Goal: Task Accomplishment & Management: Use online tool/utility

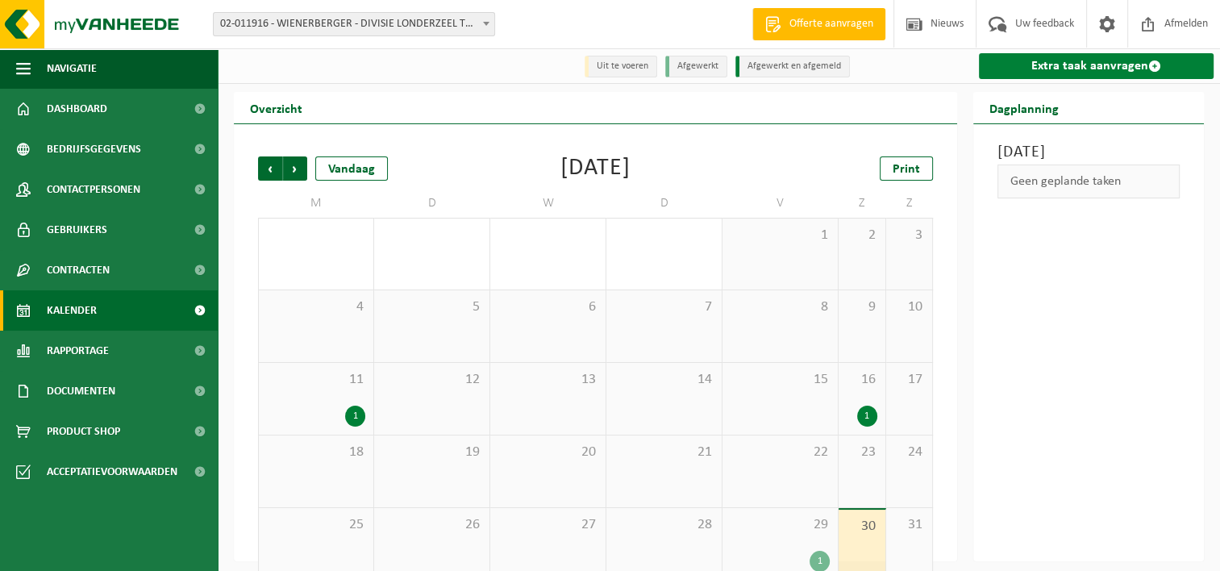
click at [1083, 66] on link "Extra taak aanvragen" at bounding box center [1096, 66] width 235 height 26
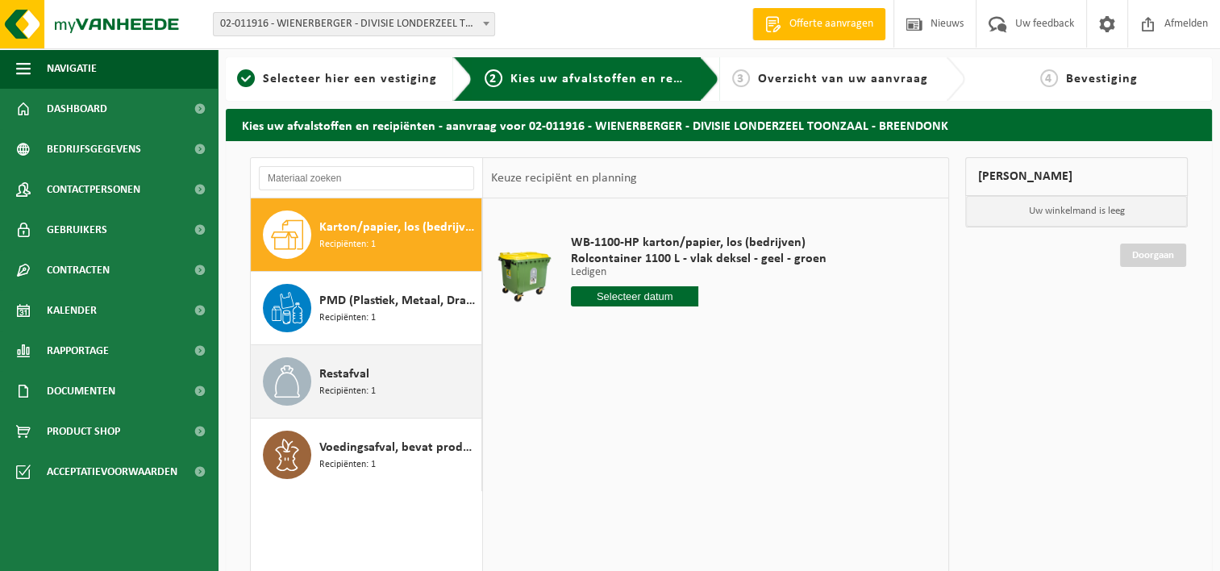
click at [350, 384] on span "Recipiënten: 1" at bounding box center [347, 391] width 56 height 15
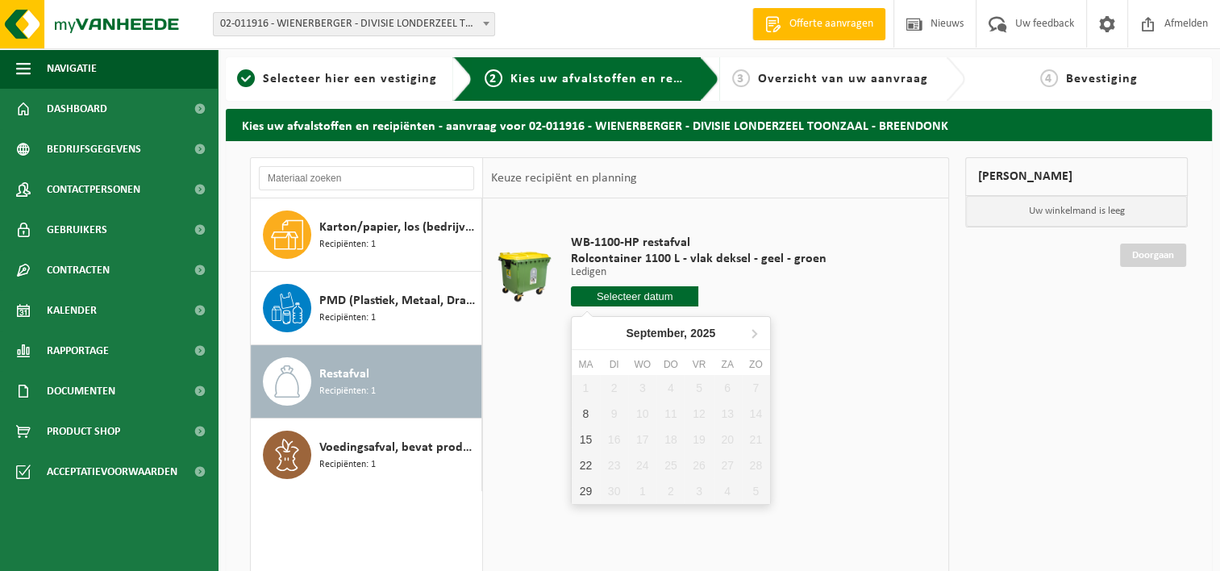
click at [631, 300] on input "text" at bounding box center [635, 296] width 128 height 20
click at [587, 389] on div "1 2 3 4 5 6 7 8 9 10 11 12 13 14 15 16 17 18 19 20 21 22 23 24 25 26 27 28 29 3…" at bounding box center [671, 439] width 198 height 129
click at [583, 413] on div "8" at bounding box center [586, 414] width 28 height 26
type input "Van 2025-09-08"
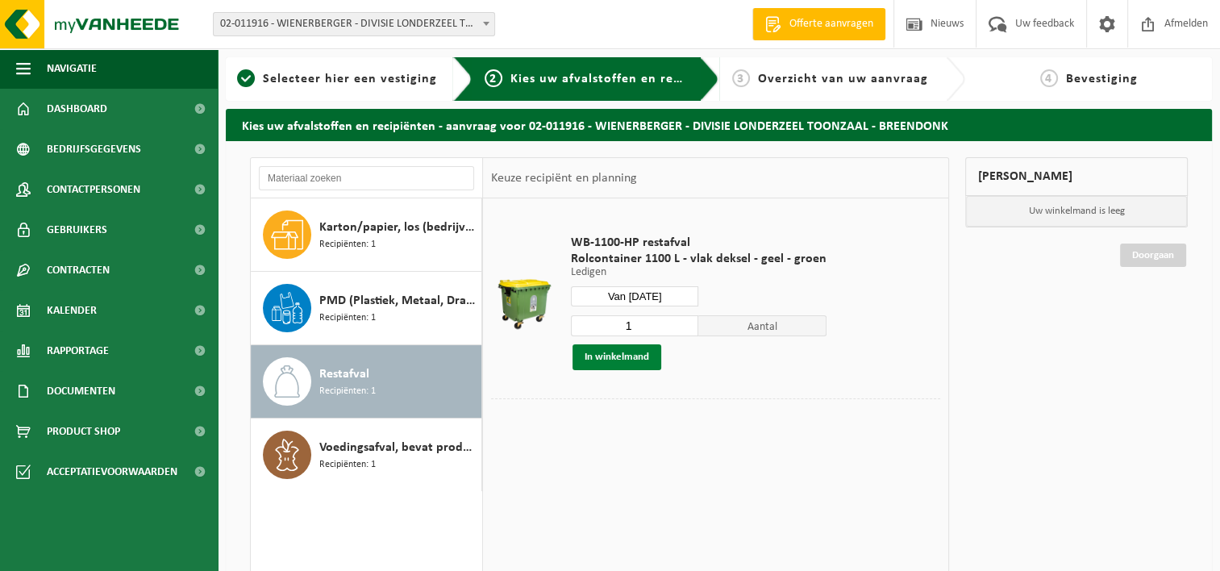
click at [621, 355] on button "In winkelmand" at bounding box center [616, 357] width 89 height 26
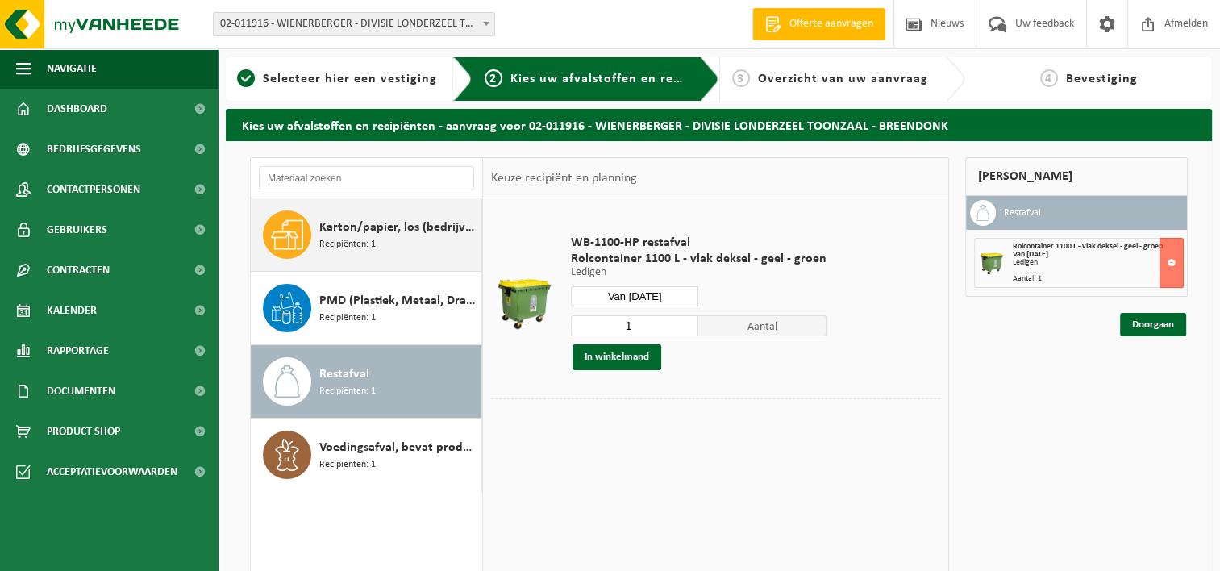
click at [349, 232] on span "Karton/papier, los (bedrijven)" at bounding box center [398, 227] width 158 height 19
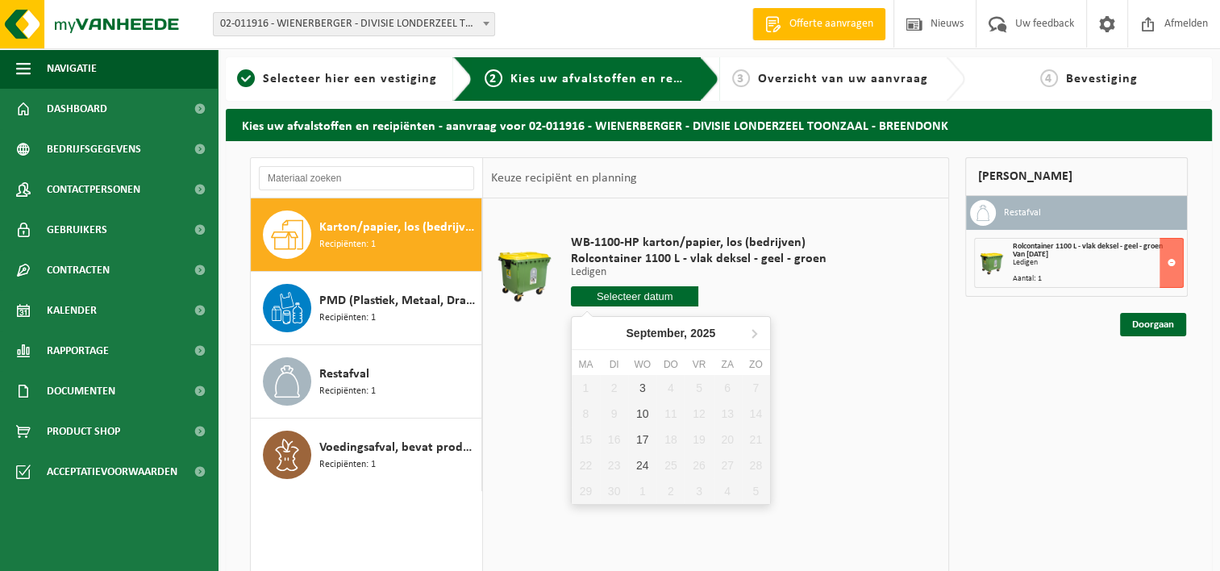
click at [628, 295] on input "text" at bounding box center [635, 296] width 128 height 20
click at [645, 387] on div "3" at bounding box center [642, 388] width 28 height 26
type input "Van 2025-09-03"
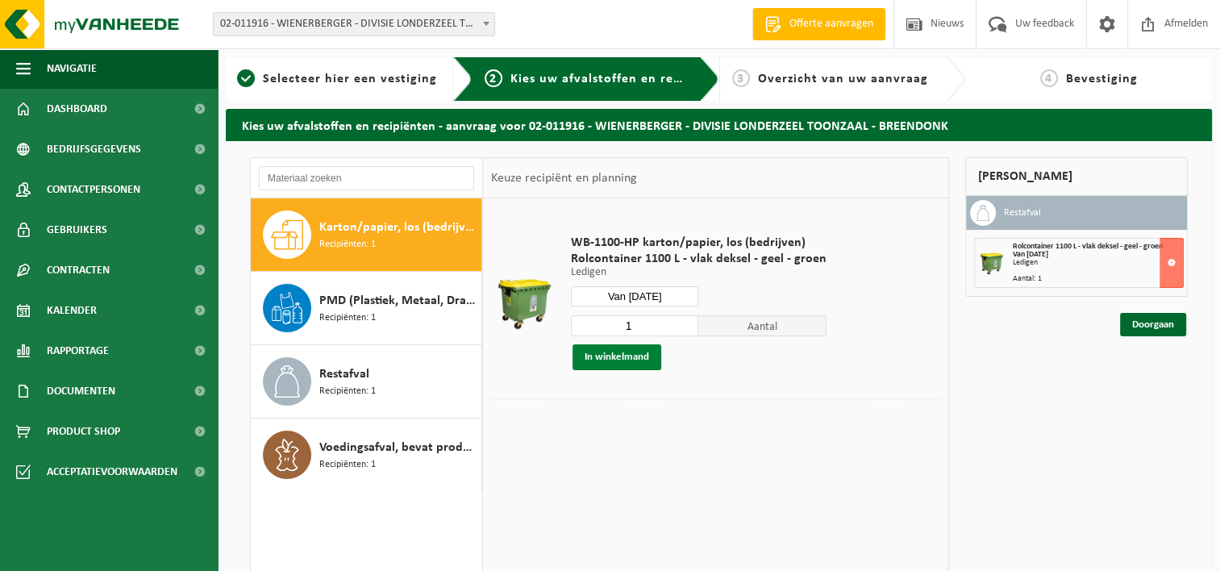
click at [617, 356] on button "In winkelmand" at bounding box center [616, 357] width 89 height 26
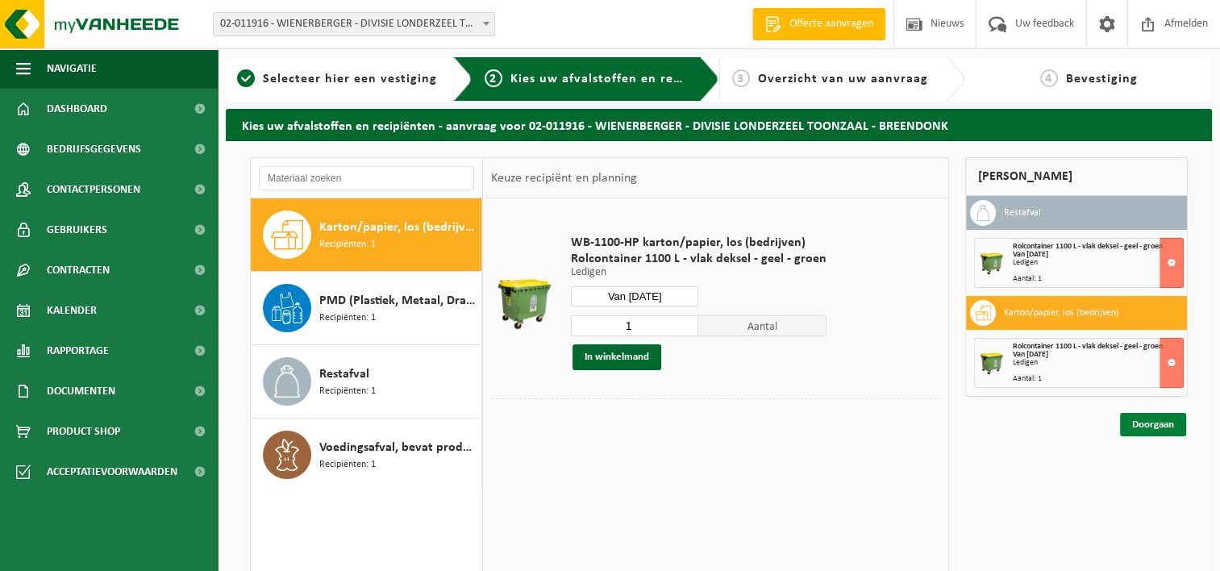
click at [1149, 426] on link "Doorgaan" at bounding box center [1153, 424] width 66 height 23
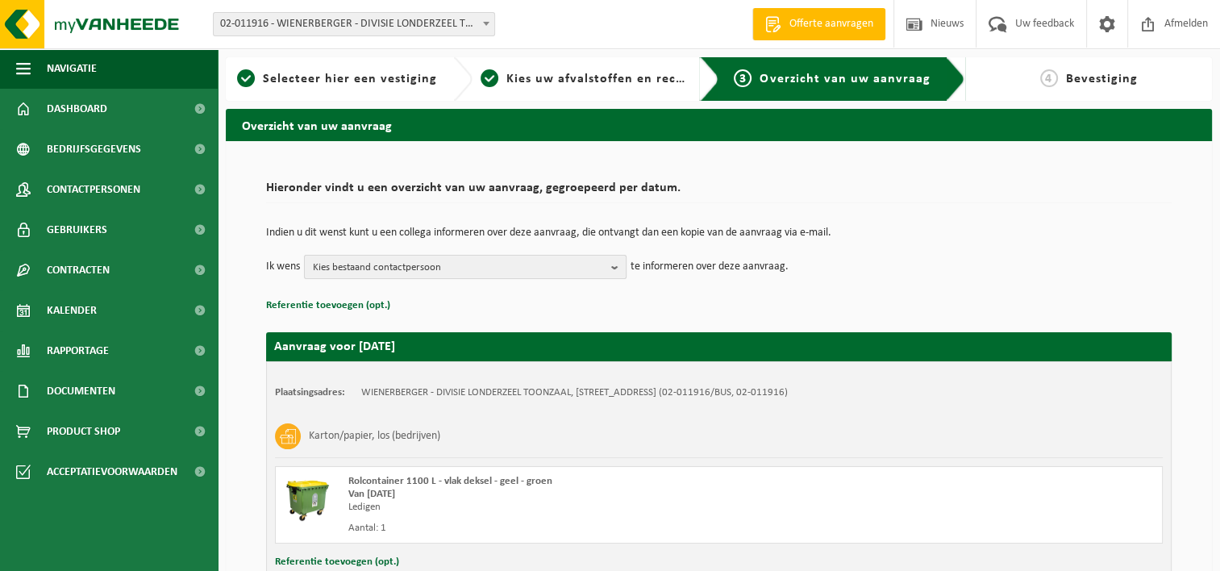
click at [617, 265] on b "button" at bounding box center [618, 267] width 15 height 23
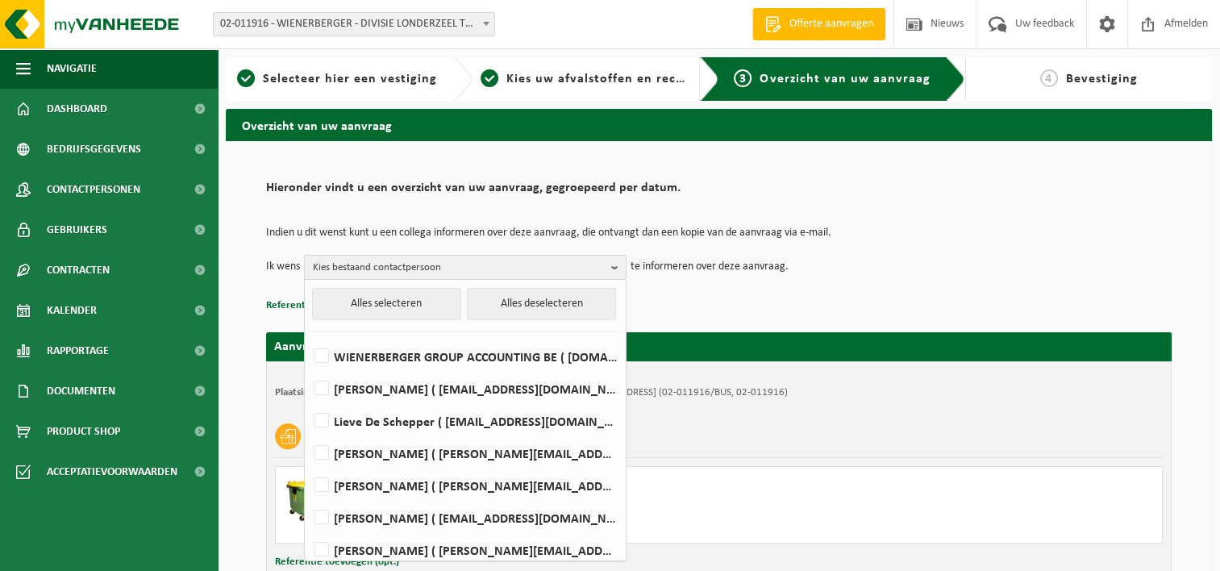
click at [617, 265] on b "button" at bounding box center [618, 267] width 15 height 23
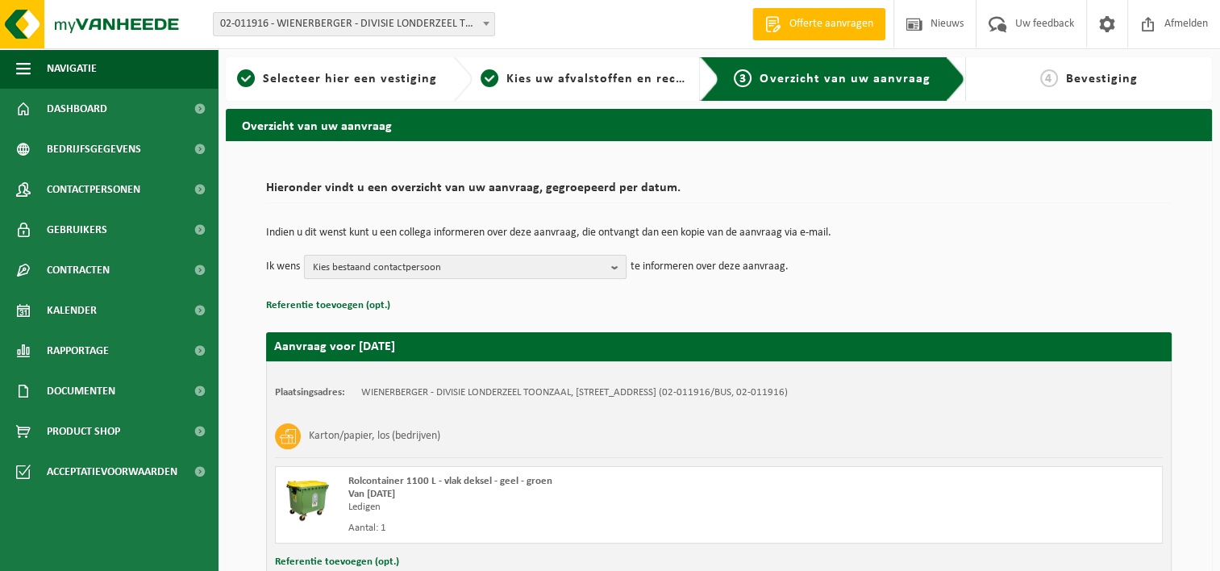
click at [613, 271] on b "button" at bounding box center [618, 267] width 15 height 23
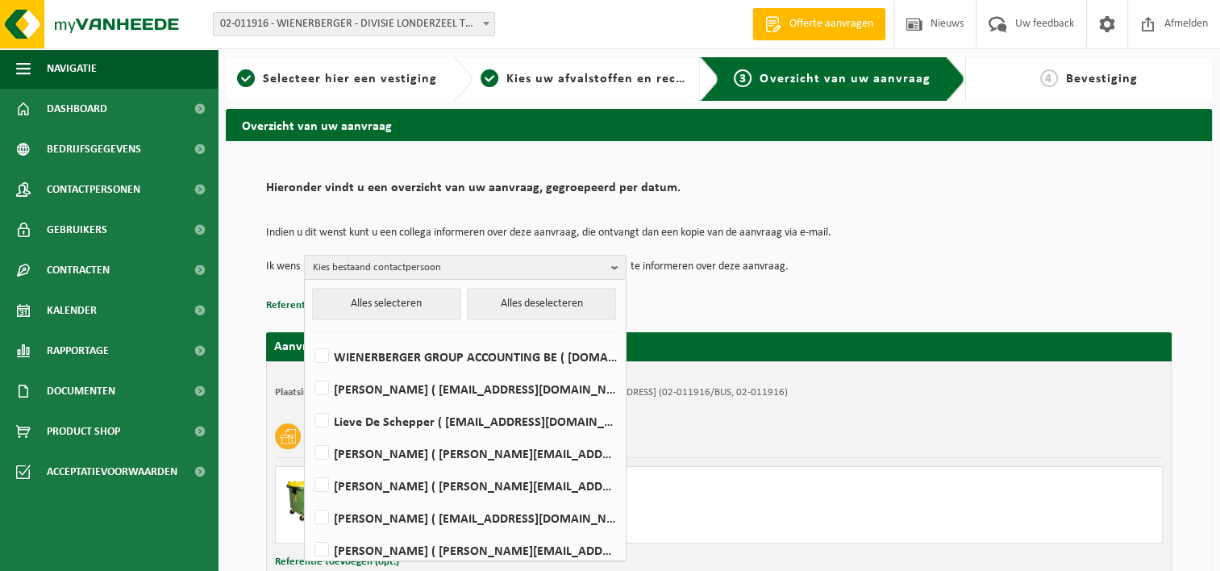
click at [713, 292] on div "Indien u dit wenst kunt u een collega informeren over deze aanvraag, die ontvan…" at bounding box center [718, 253] width 905 height 84
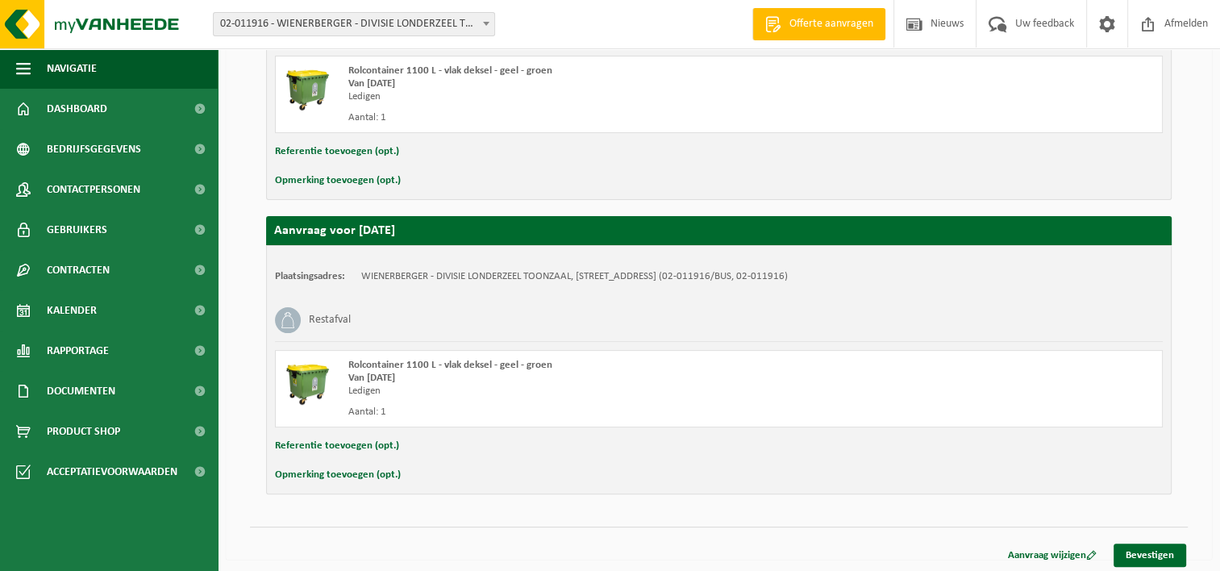
scroll to position [413, 0]
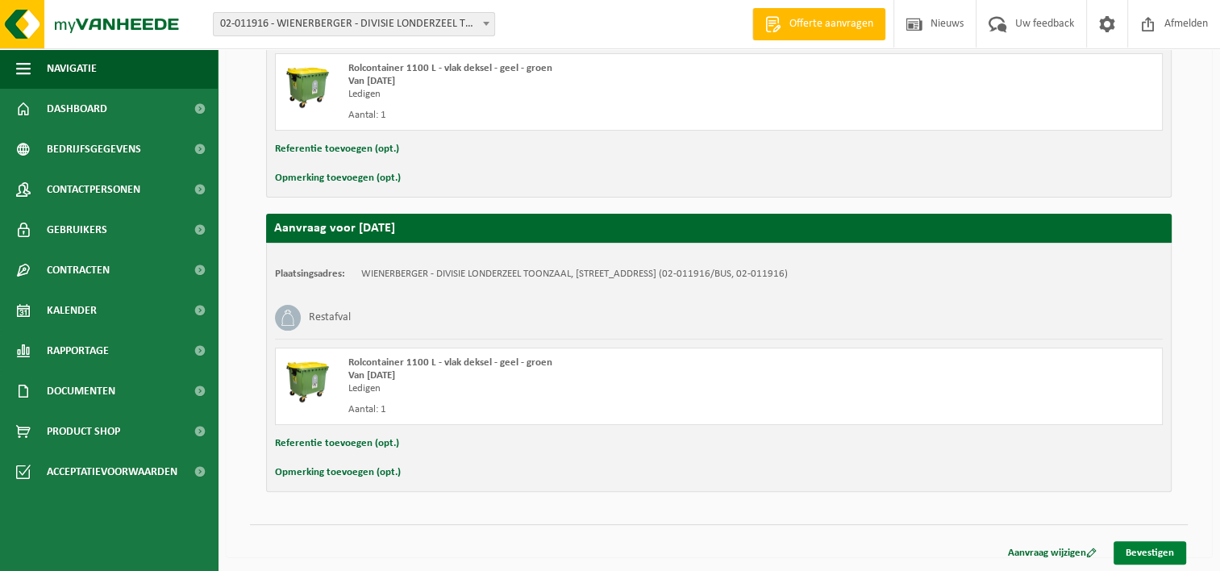
click at [1142, 543] on link "Bevestigen" at bounding box center [1149, 552] width 73 height 23
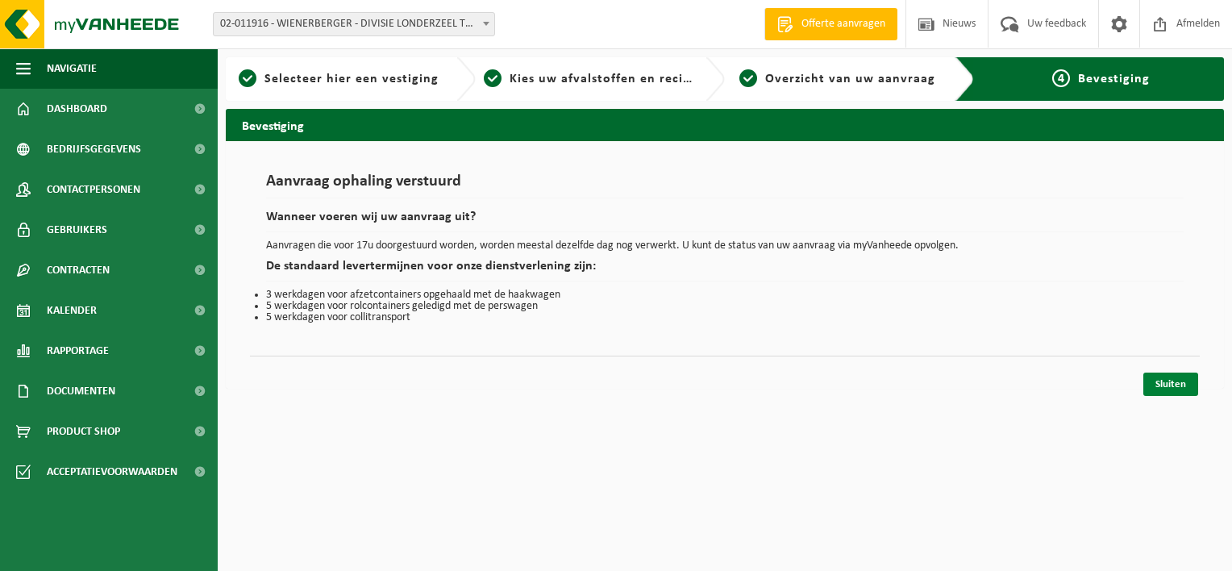
click at [1167, 386] on link "Sluiten" at bounding box center [1170, 384] width 55 height 23
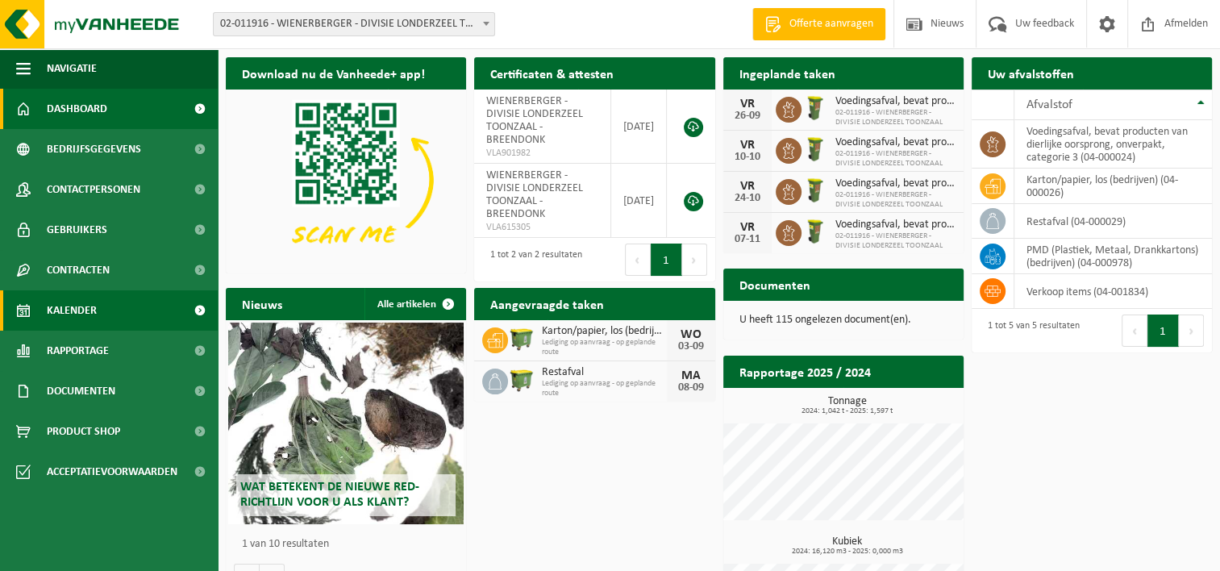
click at [74, 307] on span "Kalender" at bounding box center [72, 310] width 50 height 40
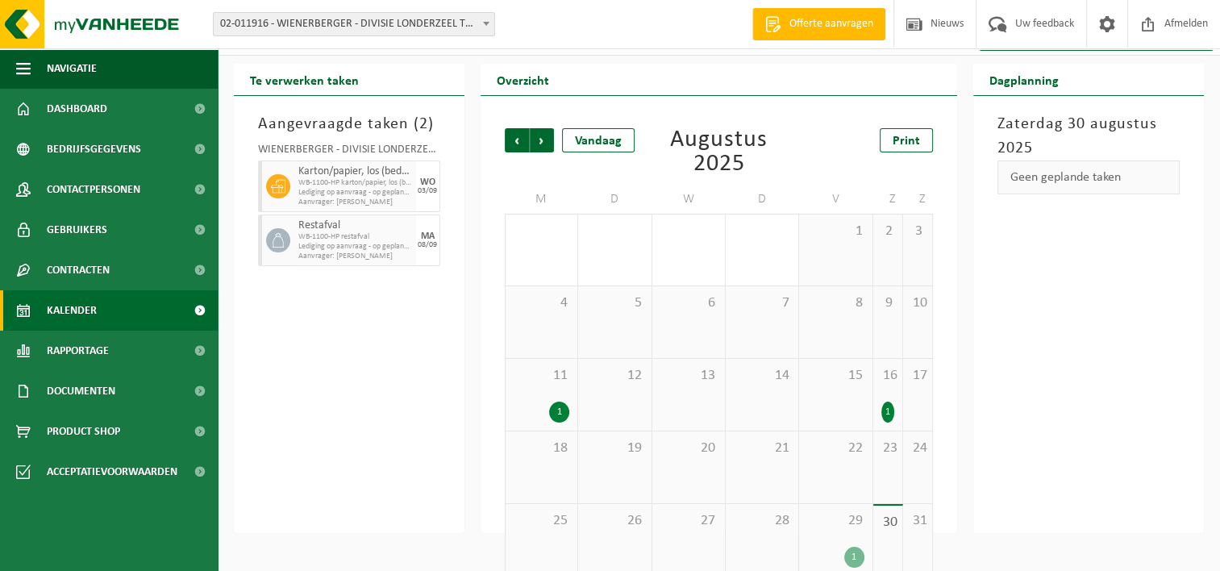
scroll to position [52, 0]
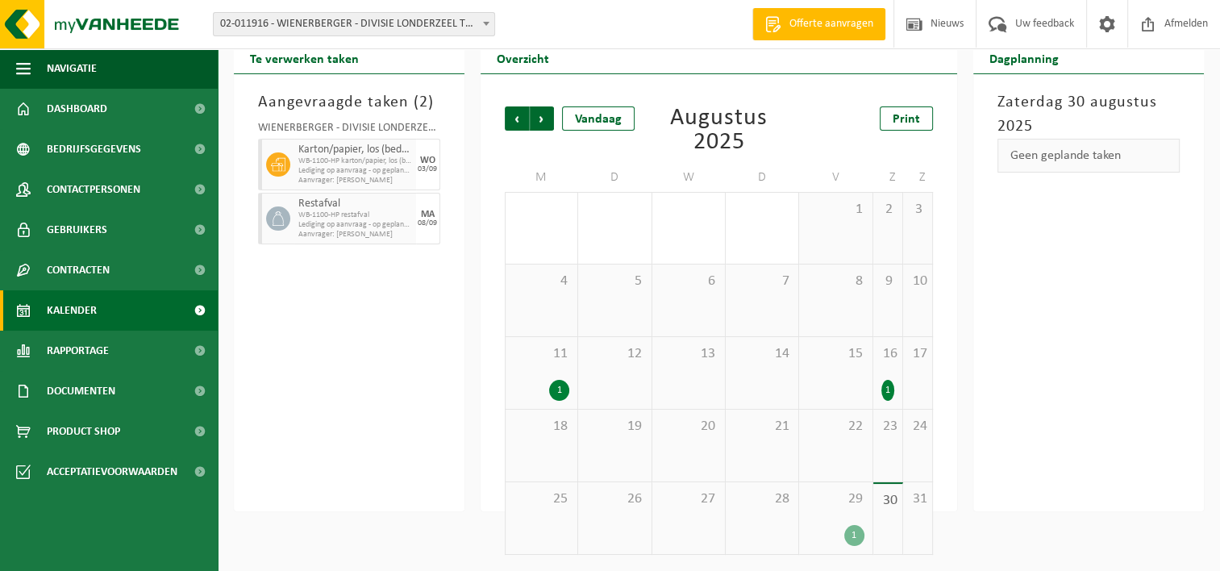
click at [888, 390] on div "1" at bounding box center [887, 390] width 13 height 21
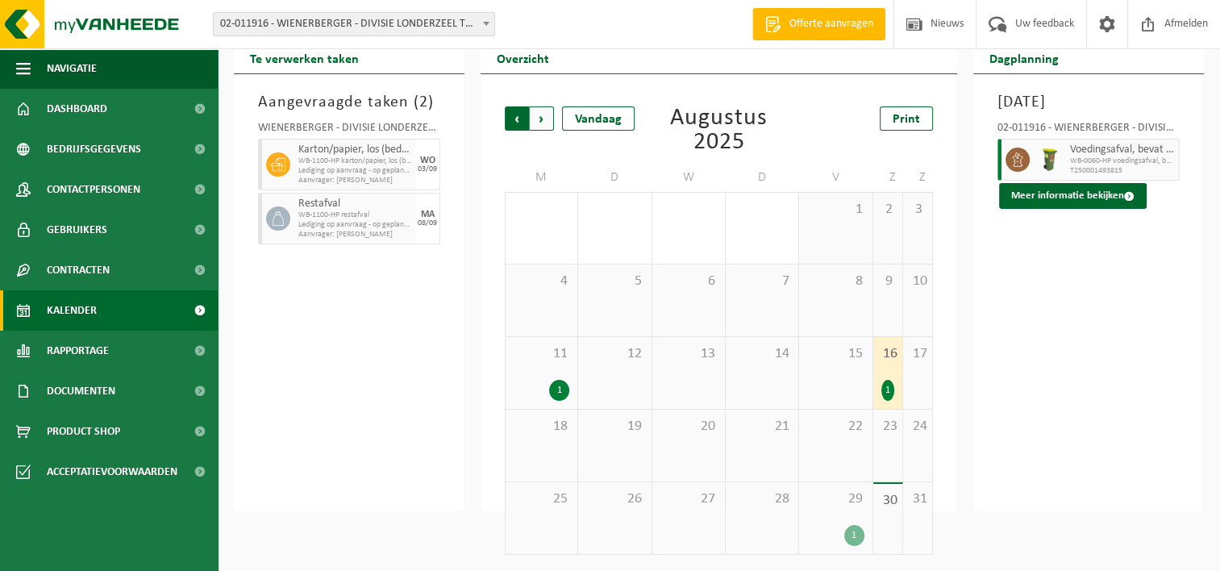
click at [545, 119] on span "Volgende" at bounding box center [542, 118] width 24 height 24
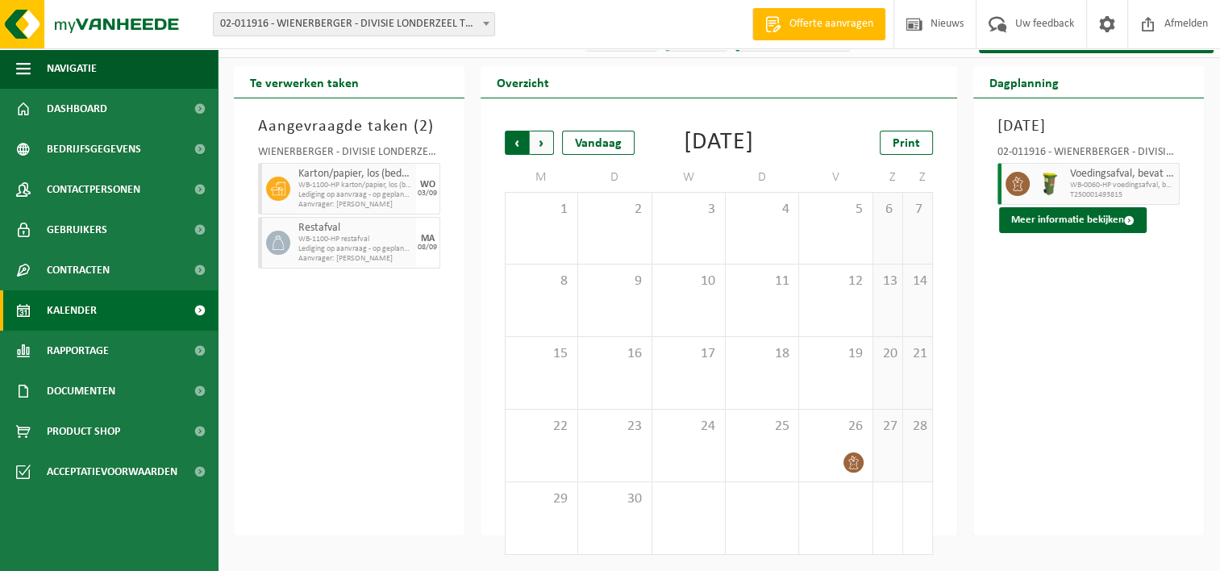
click at [539, 131] on span "Volgende" at bounding box center [542, 143] width 24 height 24
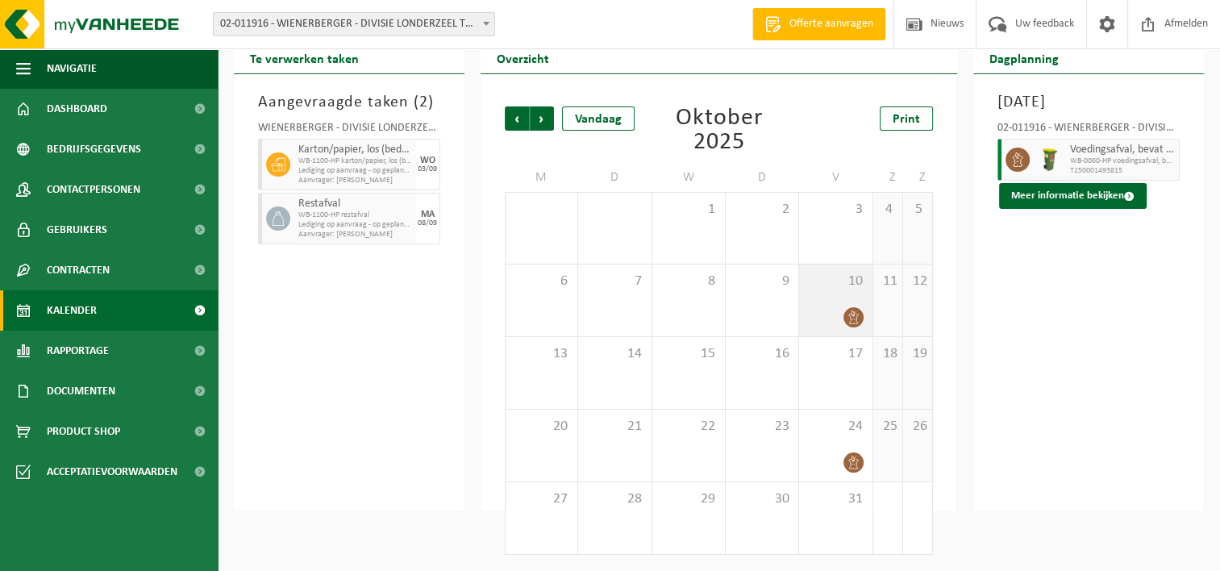
click at [854, 315] on icon at bounding box center [854, 317] width 14 height 14
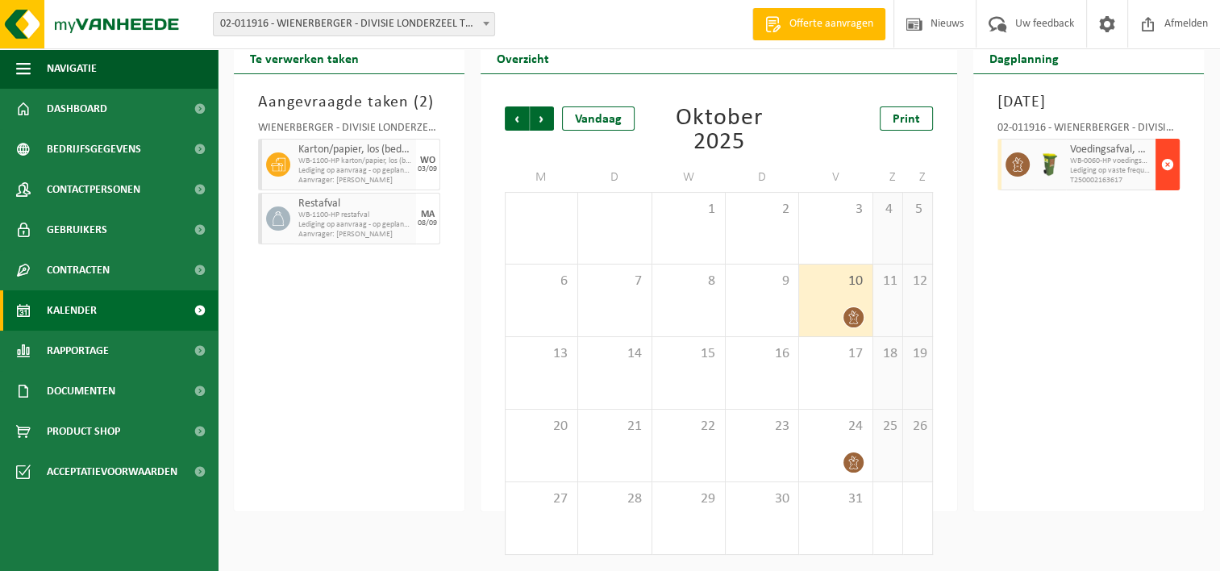
click at [1166, 168] on span "button" at bounding box center [1167, 164] width 13 height 32
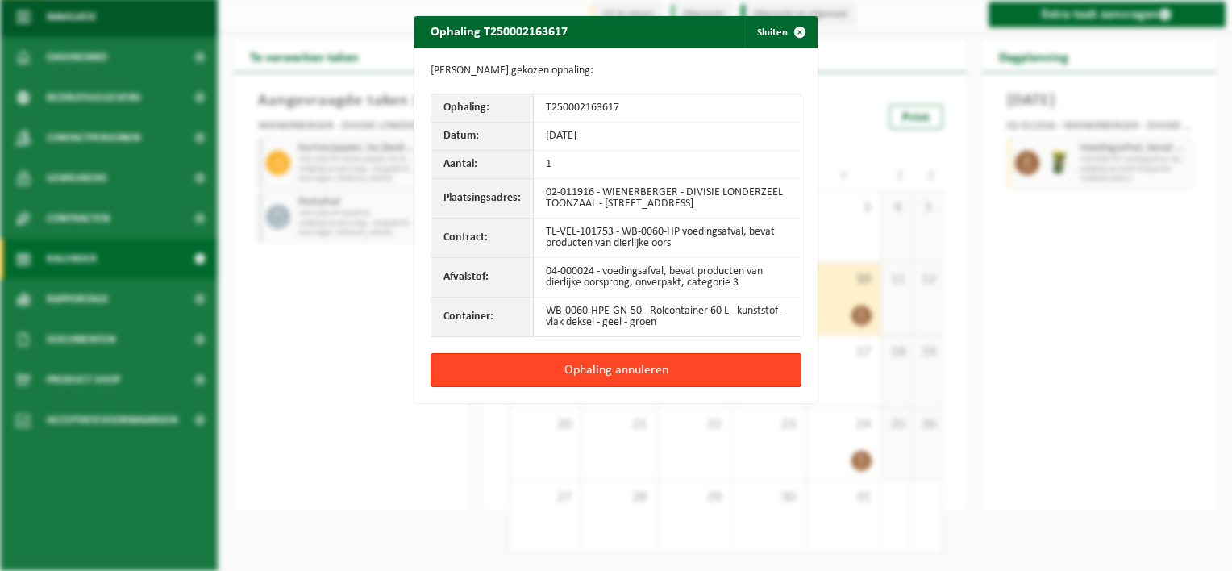
click at [590, 381] on button "Ophaling annuleren" at bounding box center [616, 370] width 371 height 34
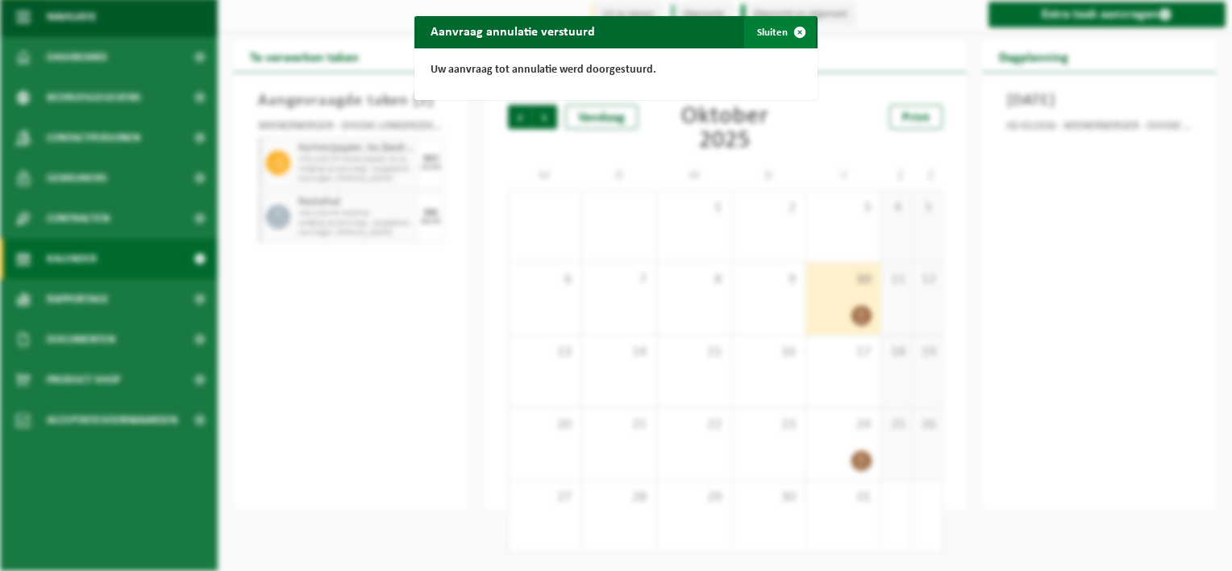
click at [795, 30] on span "button" at bounding box center [800, 32] width 32 height 32
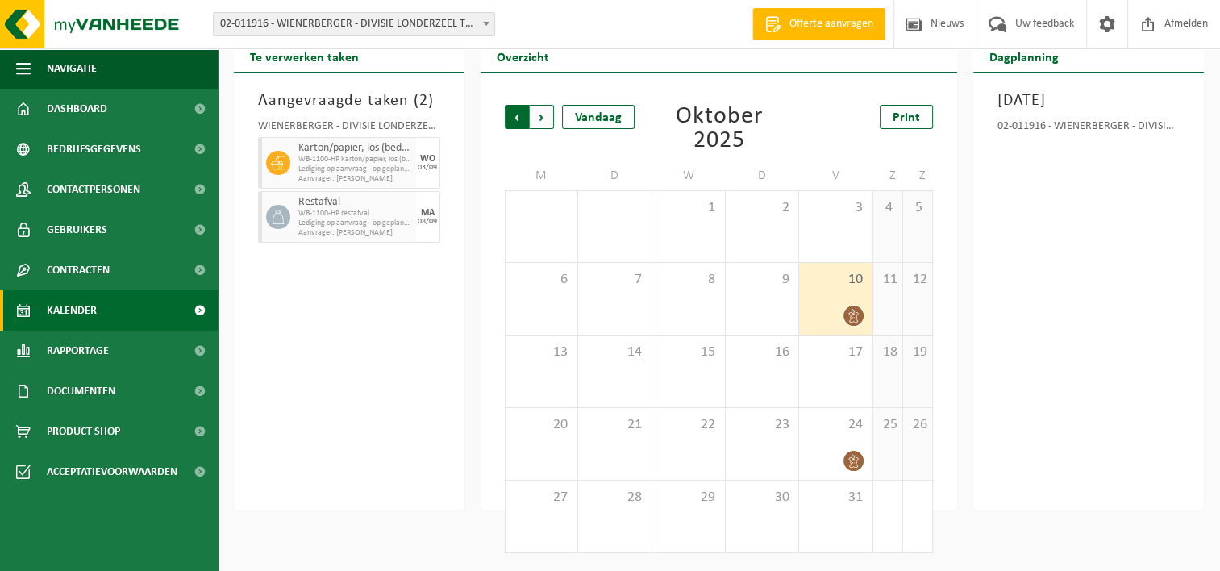
click at [536, 122] on span "Volgende" at bounding box center [542, 117] width 24 height 24
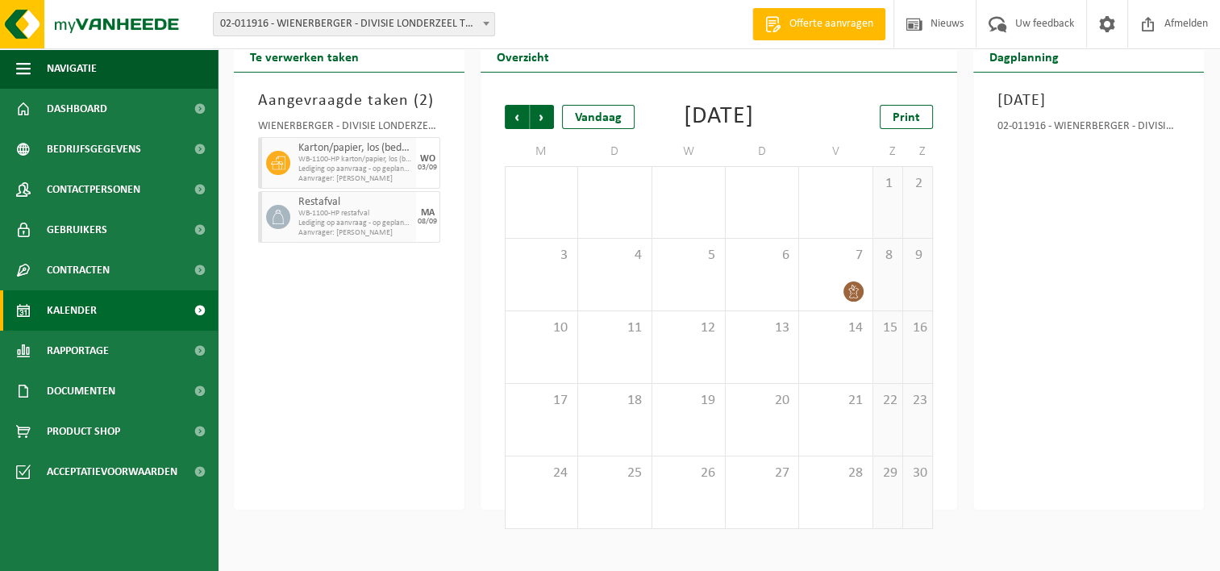
click at [536, 122] on span "Volgende" at bounding box center [542, 117] width 24 height 24
click at [506, 123] on span "Vorige" at bounding box center [517, 117] width 24 height 24
click at [514, 120] on span "Vorige" at bounding box center [517, 117] width 24 height 24
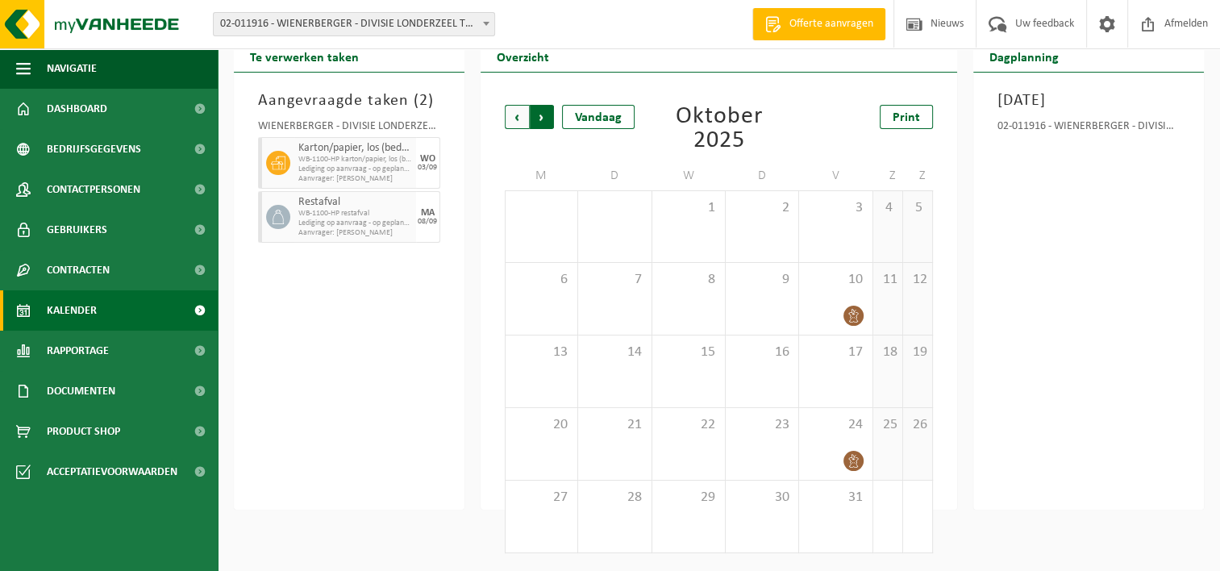
click at [515, 123] on span "Vorige" at bounding box center [517, 117] width 24 height 24
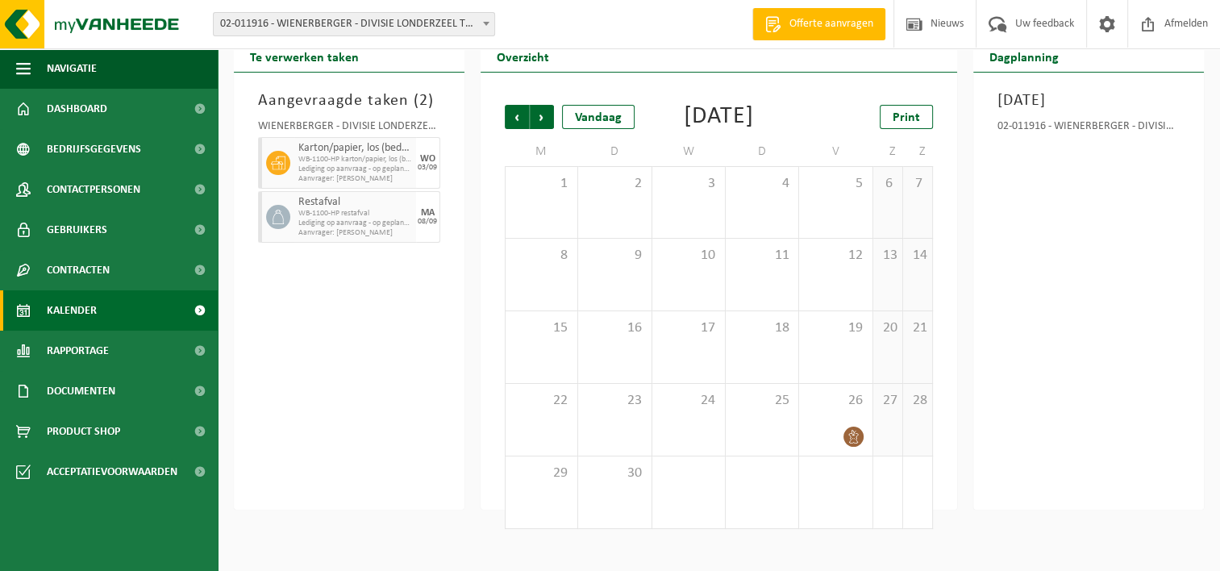
click at [515, 123] on span "Vorige" at bounding box center [517, 117] width 24 height 24
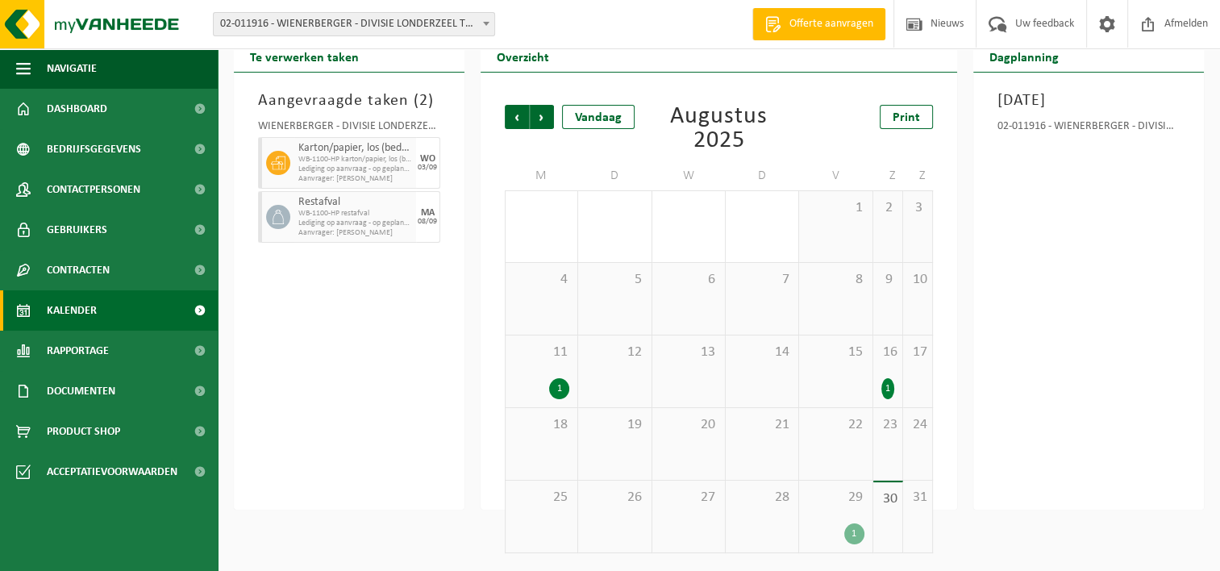
click at [559, 390] on div "1" at bounding box center [559, 388] width 20 height 21
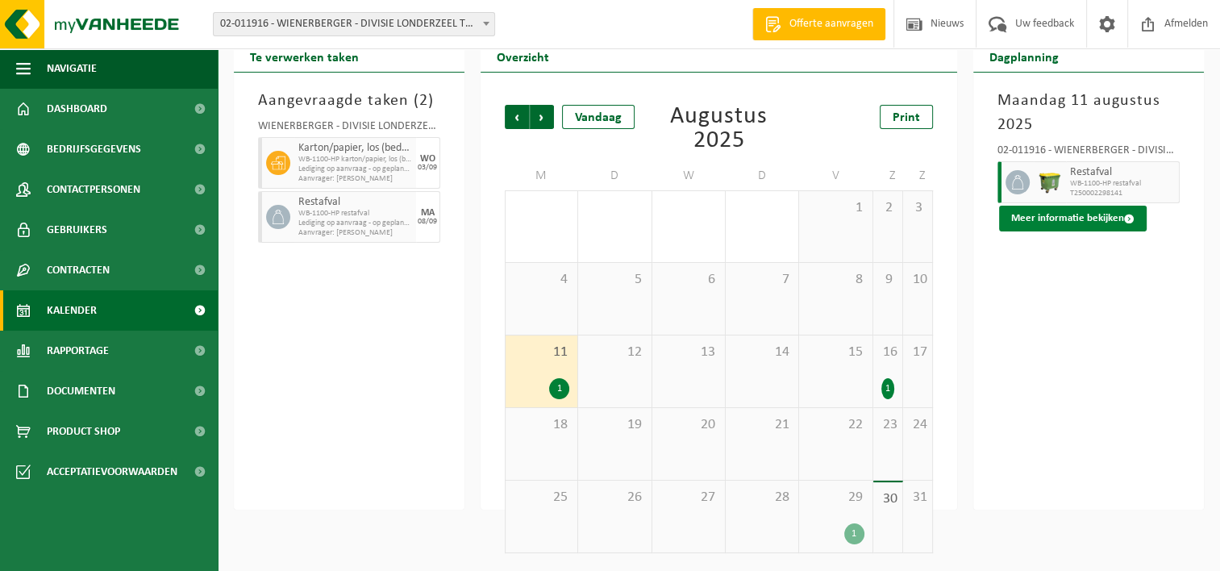
click at [1113, 223] on button "Meer informatie bekijken" at bounding box center [1073, 219] width 148 height 26
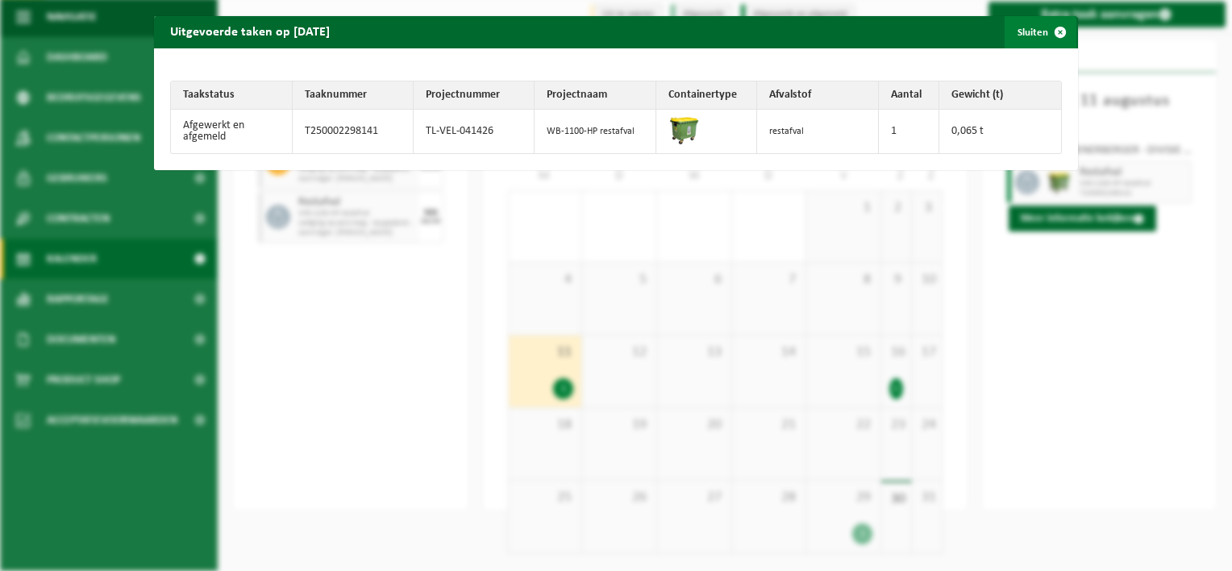
click at [1048, 31] on span "button" at bounding box center [1060, 32] width 32 height 32
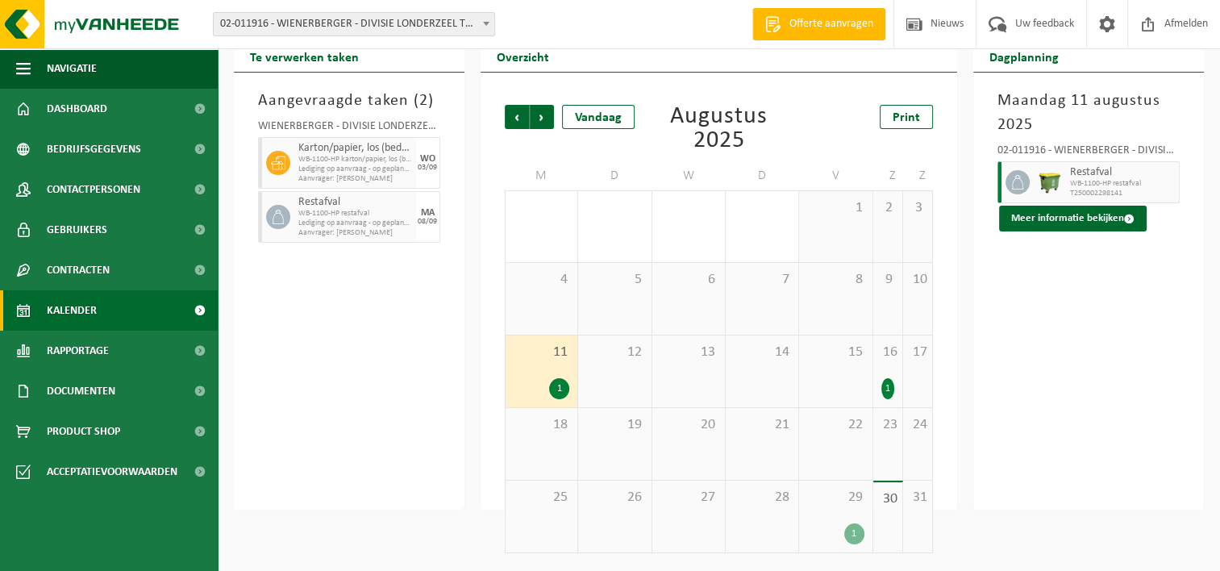
click at [884, 387] on div "1" at bounding box center [887, 388] width 13 height 21
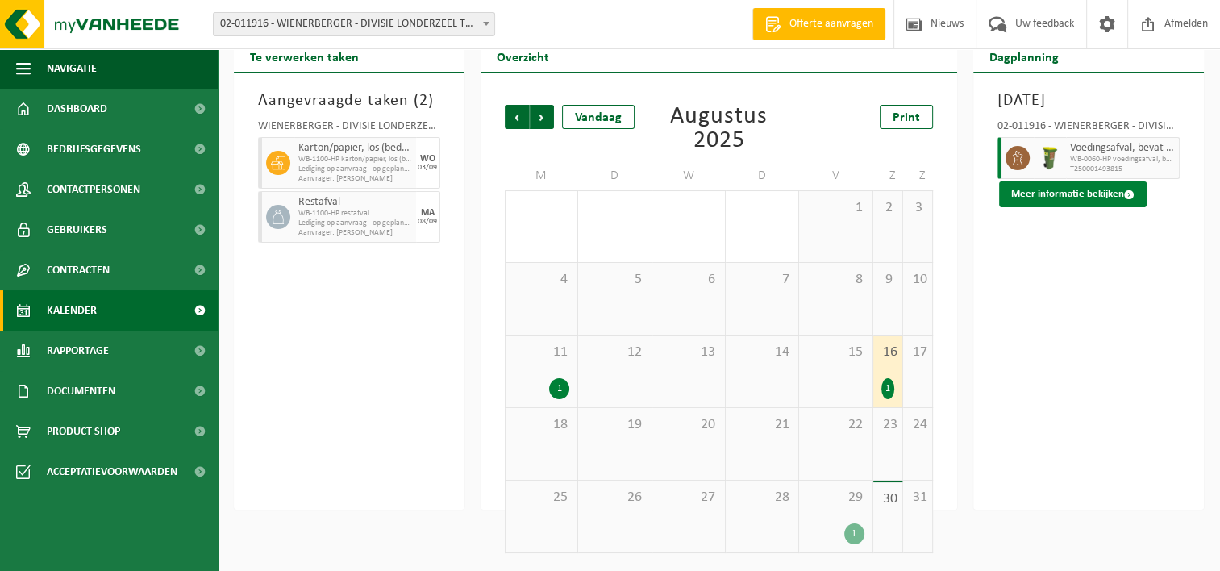
click at [1129, 200] on span at bounding box center [1129, 194] width 10 height 10
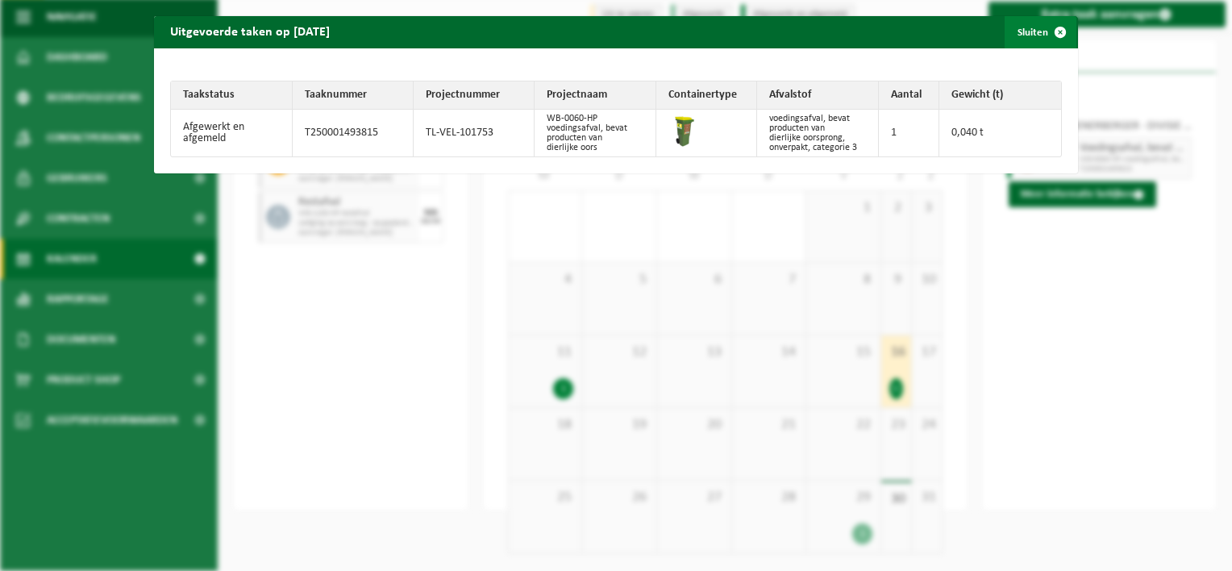
click at [1055, 31] on span "button" at bounding box center [1060, 32] width 32 height 32
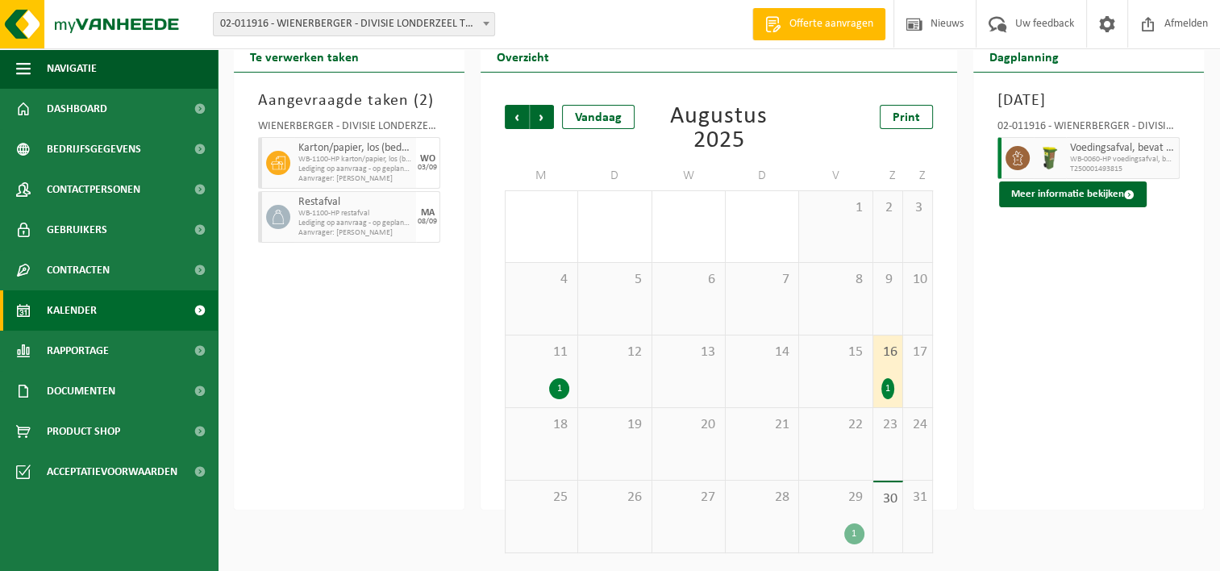
click at [855, 539] on div "1" at bounding box center [854, 533] width 20 height 21
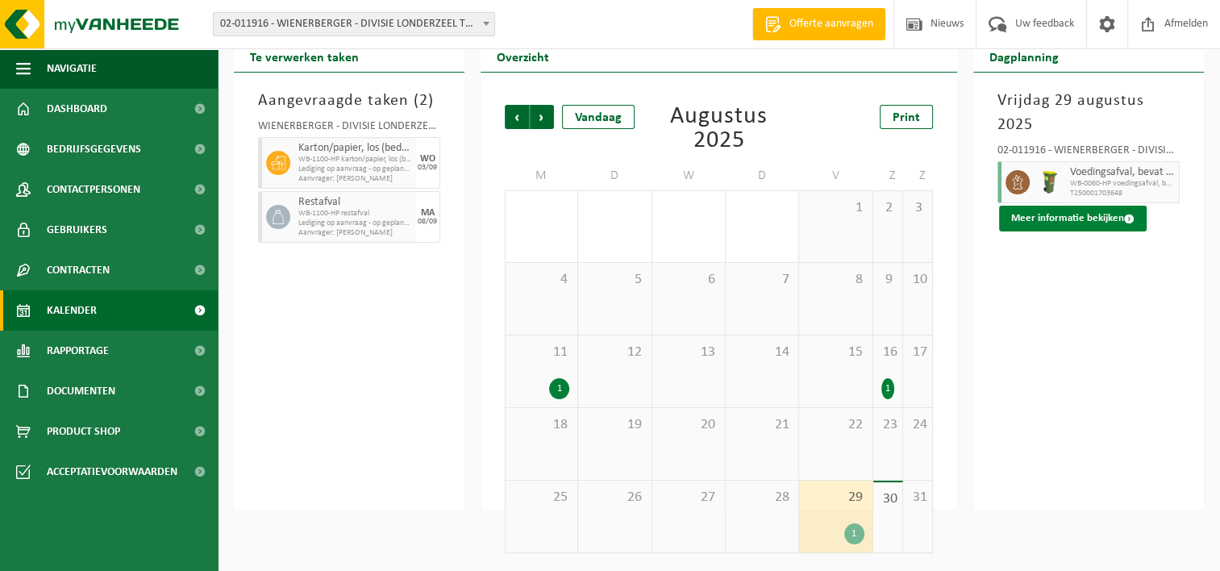
click at [1124, 217] on span at bounding box center [1129, 219] width 10 height 10
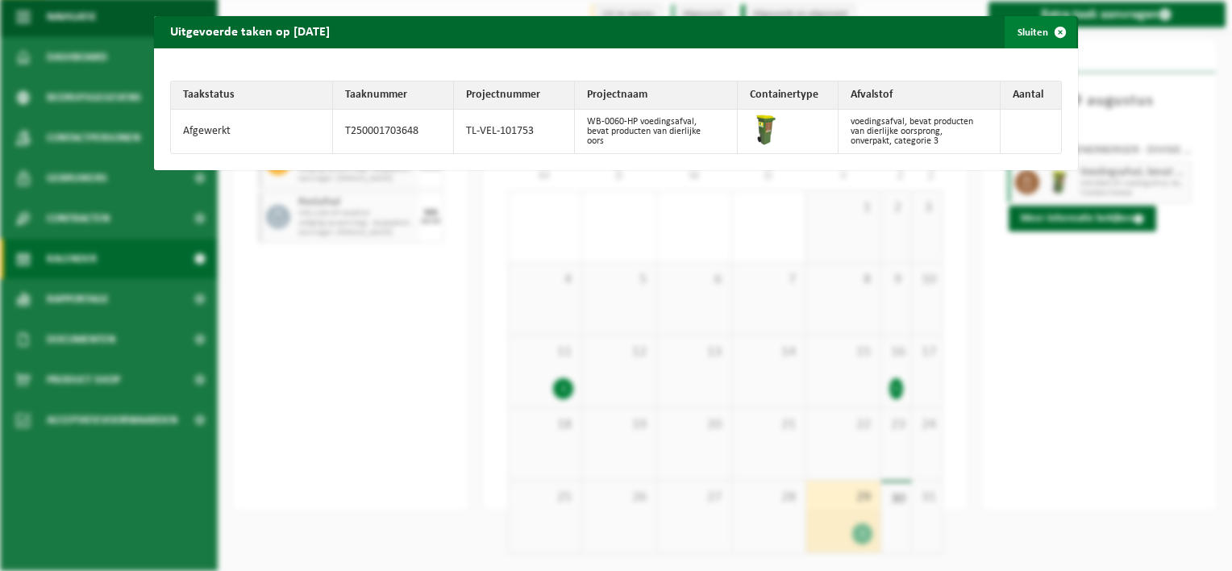
click at [1055, 31] on span "button" at bounding box center [1060, 32] width 32 height 32
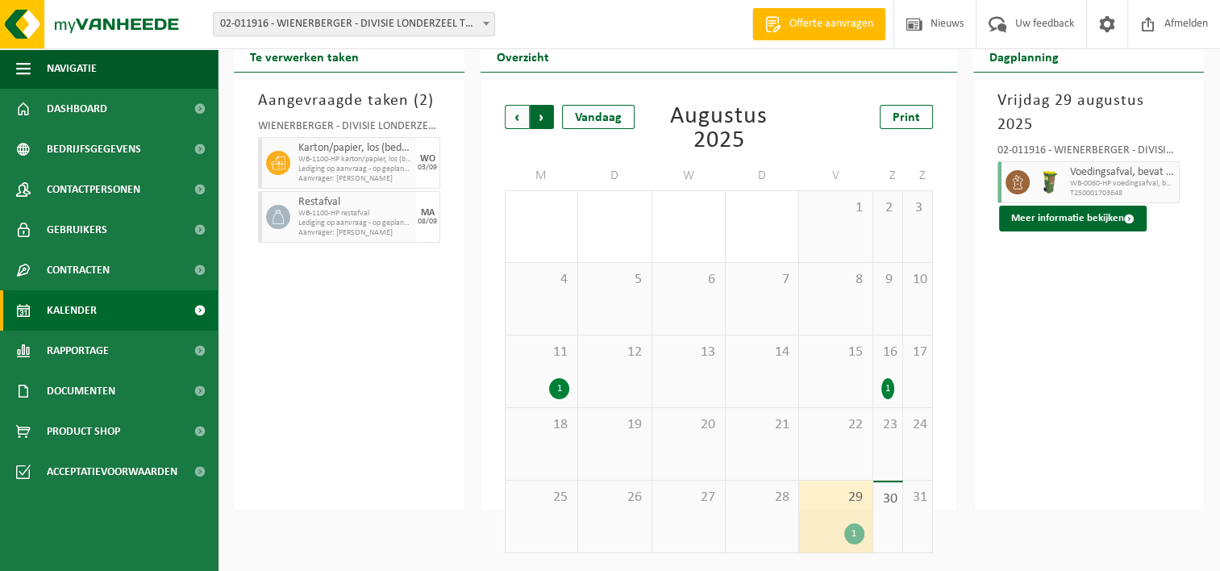
click at [518, 118] on span "Vorige" at bounding box center [517, 117] width 24 height 24
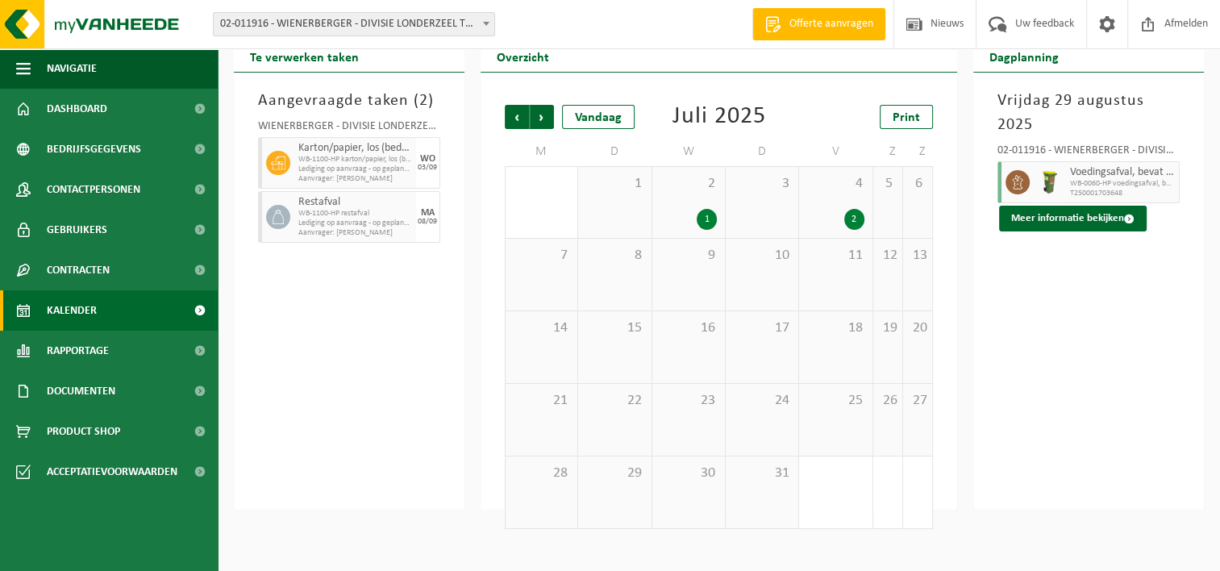
click at [854, 219] on div "2" at bounding box center [854, 219] width 20 height 21
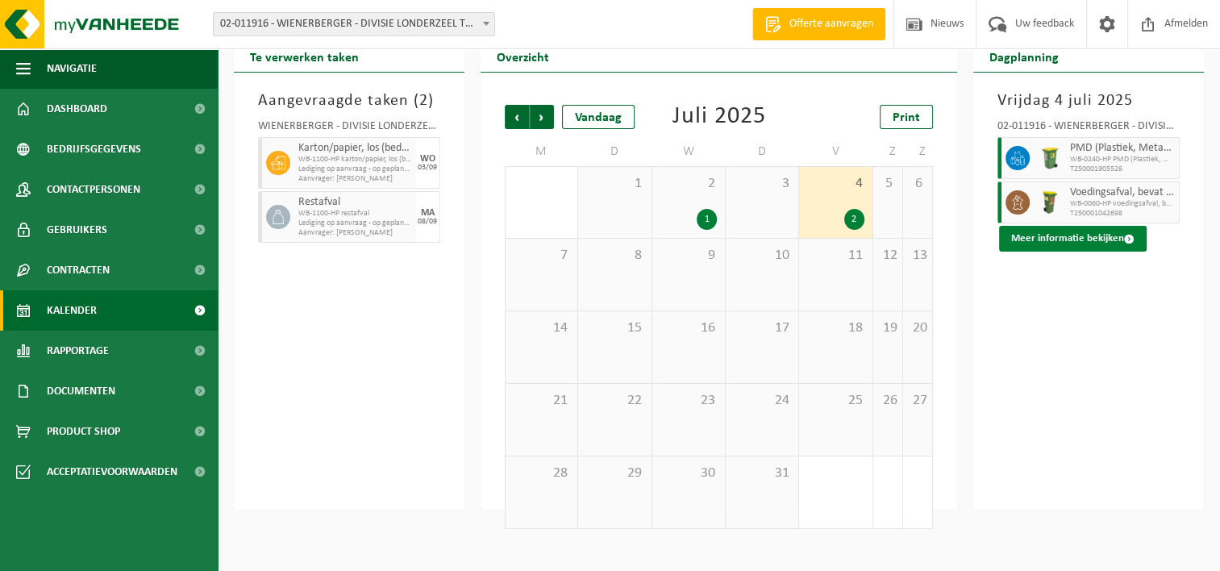
click at [1126, 241] on span at bounding box center [1129, 239] width 10 height 10
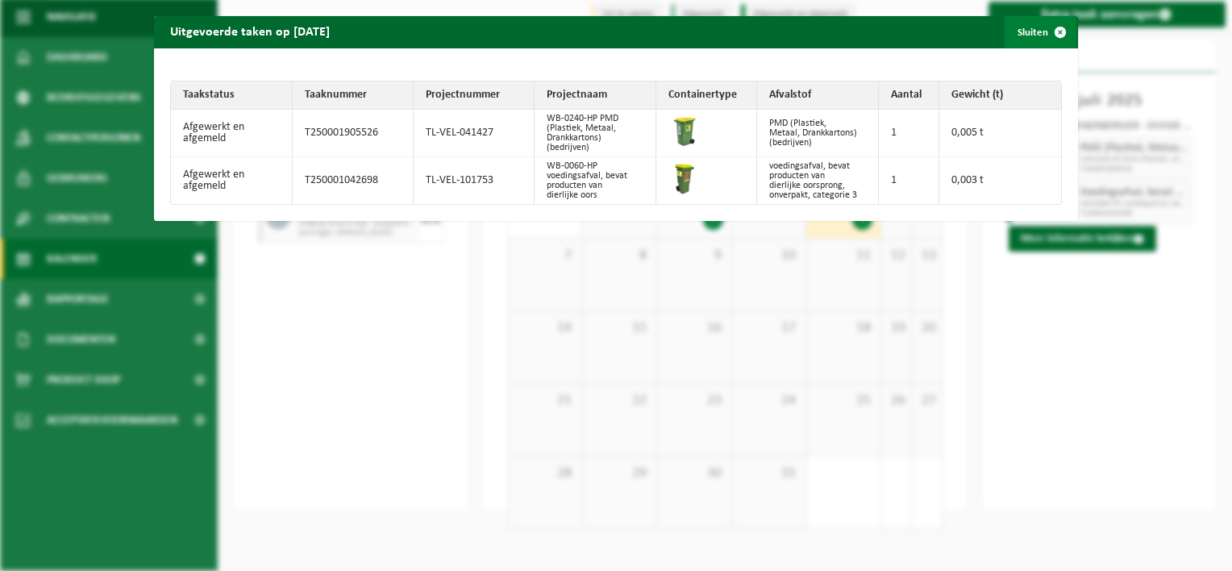
click at [1051, 33] on span "button" at bounding box center [1060, 32] width 32 height 32
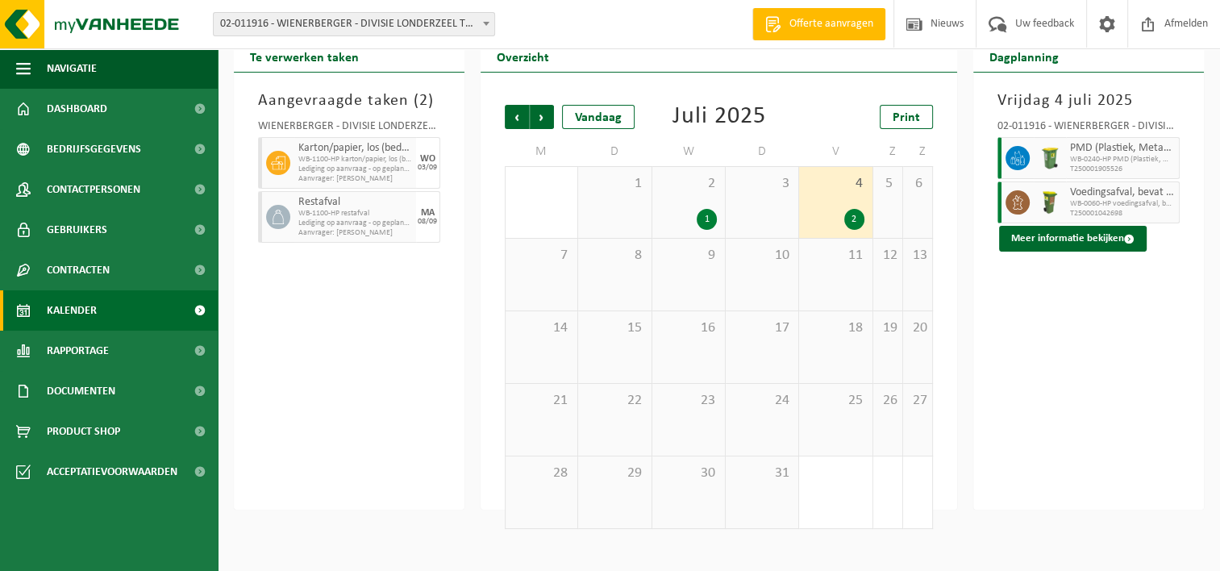
click at [706, 224] on div "1" at bounding box center [707, 219] width 20 height 21
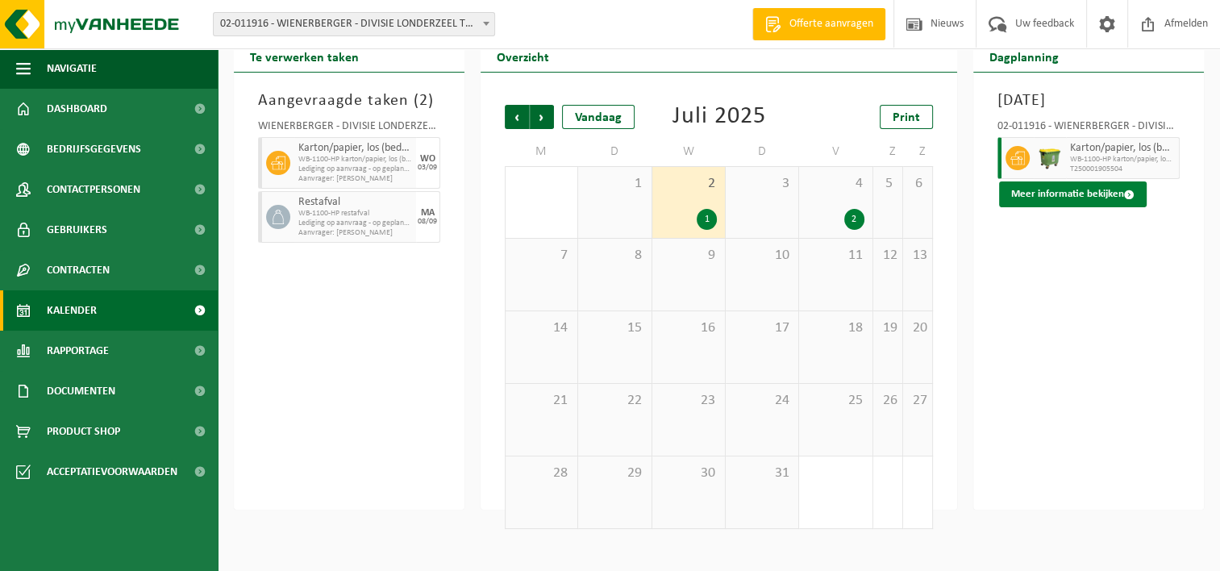
click at [1067, 202] on button "Meer informatie bekijken" at bounding box center [1073, 194] width 148 height 26
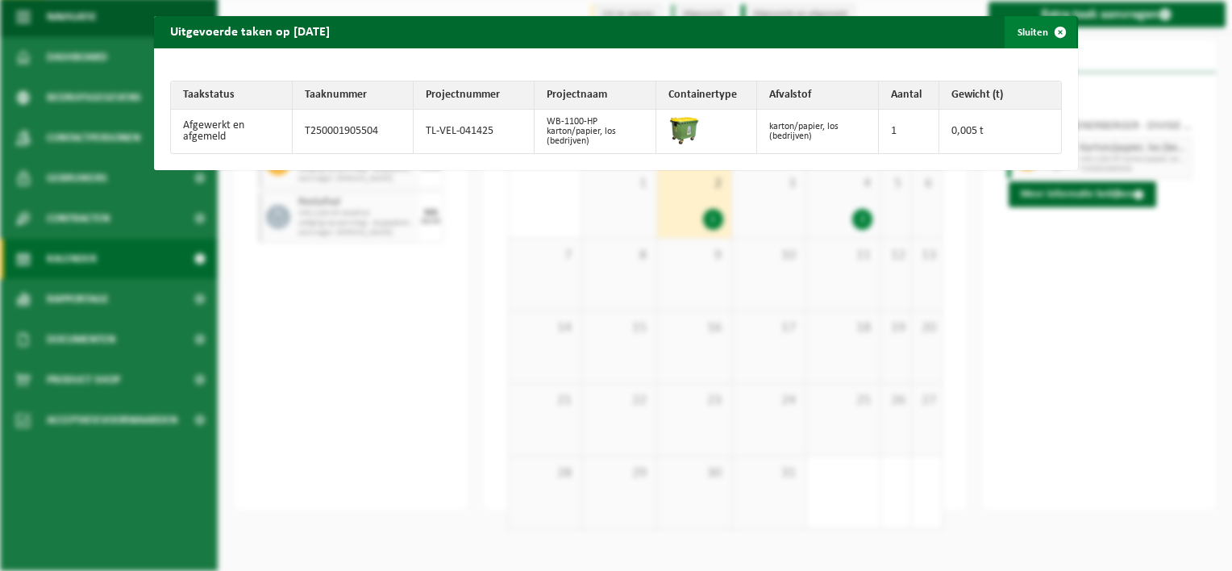
click at [1053, 31] on span "button" at bounding box center [1060, 32] width 32 height 32
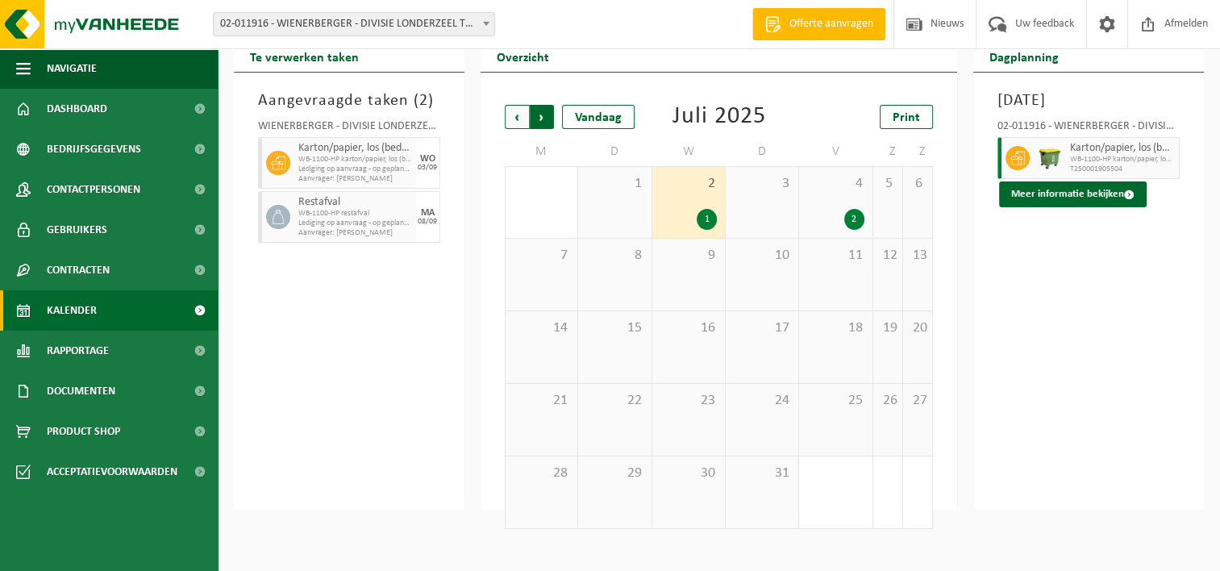
click at [518, 119] on span "Vorige" at bounding box center [517, 117] width 24 height 24
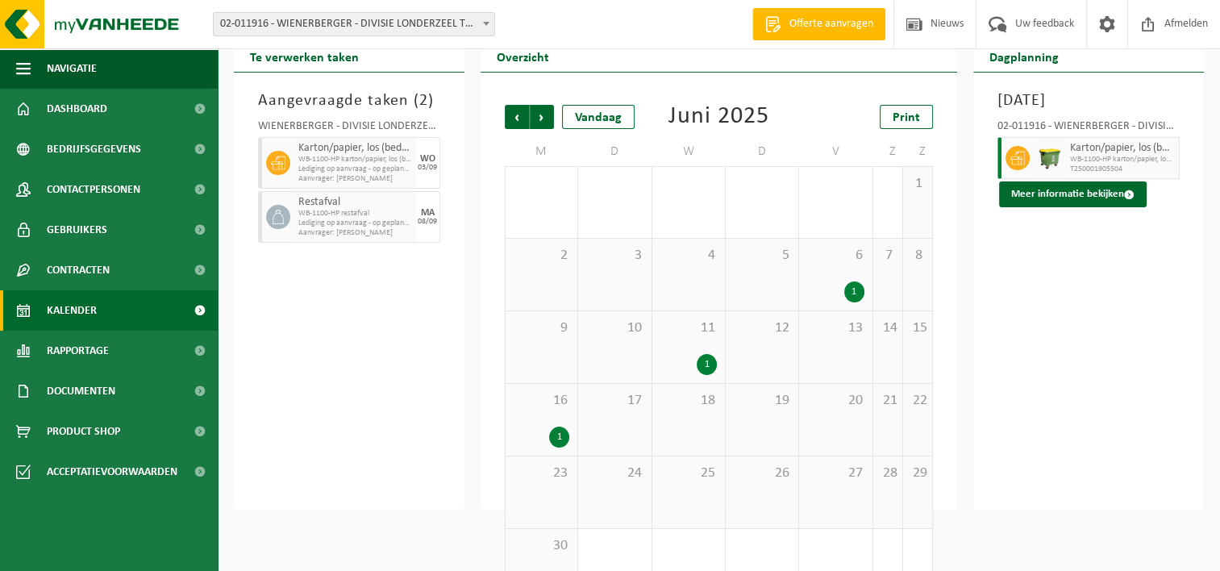
click at [556, 443] on div "1" at bounding box center [559, 437] width 20 height 21
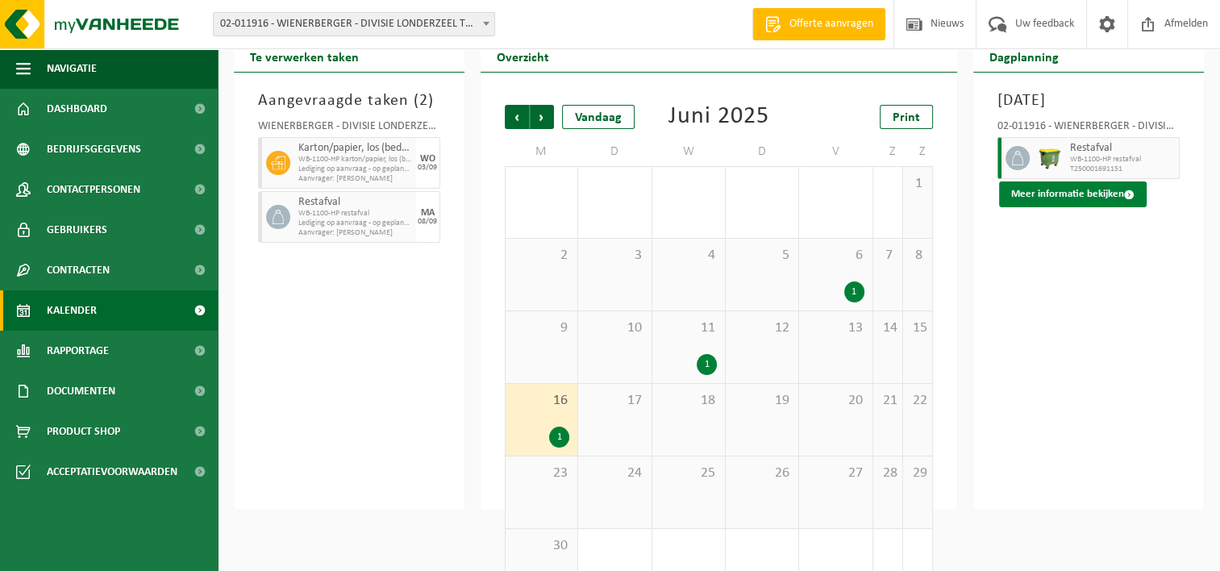
click at [1124, 193] on span at bounding box center [1129, 194] width 10 height 10
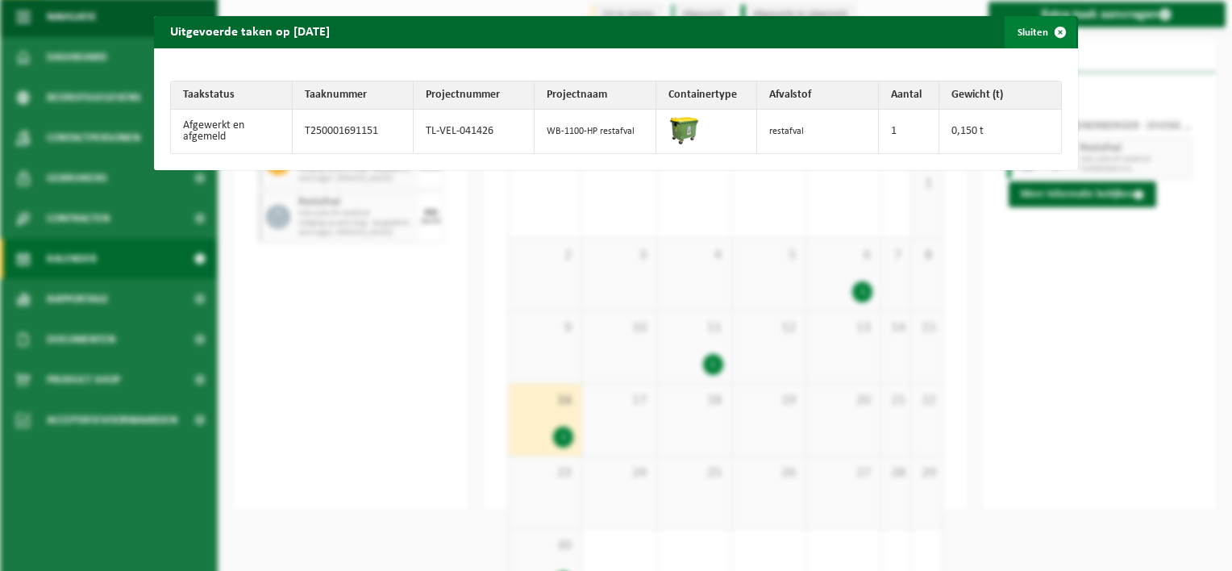
click at [1051, 31] on span "button" at bounding box center [1060, 32] width 32 height 32
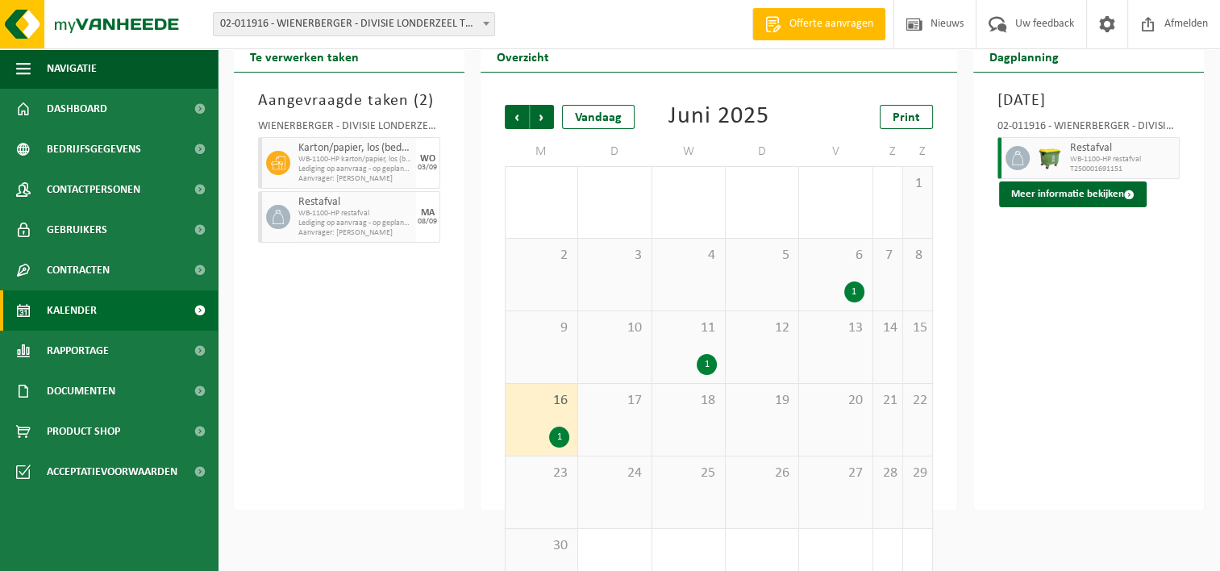
click at [706, 368] on div "1" at bounding box center [707, 364] width 20 height 21
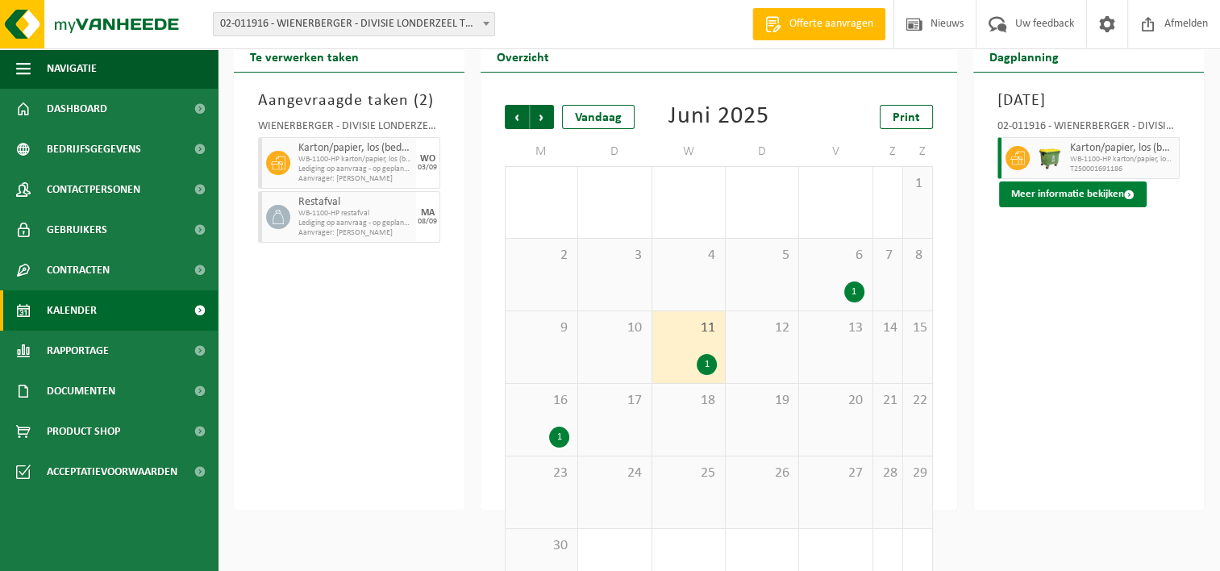
click at [1130, 198] on span at bounding box center [1129, 194] width 10 height 10
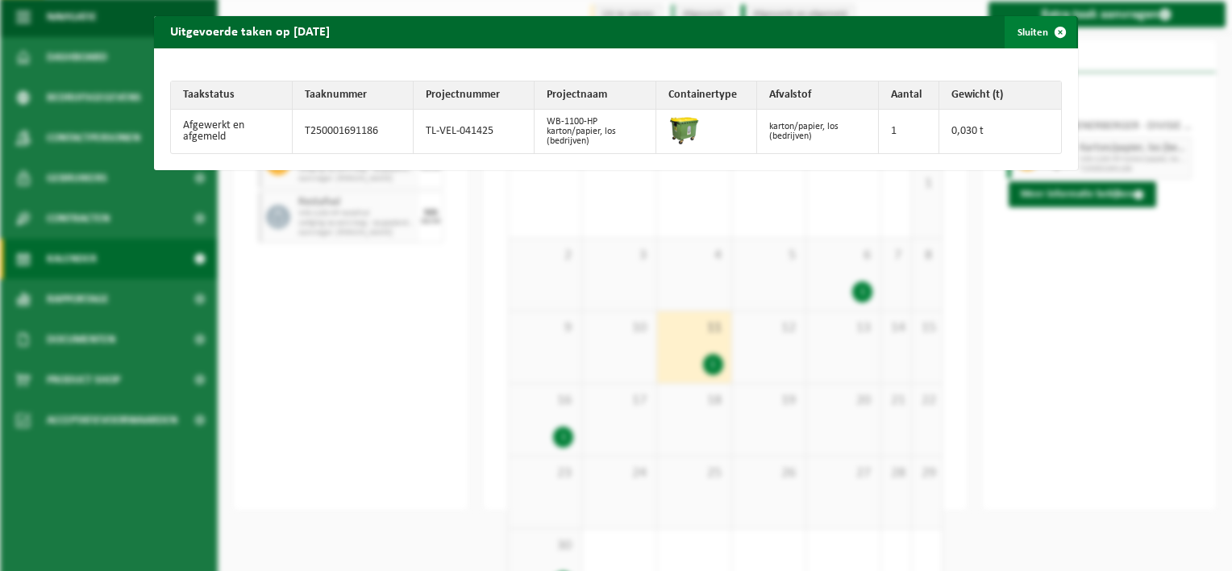
click at [1052, 36] on span "button" at bounding box center [1060, 32] width 32 height 32
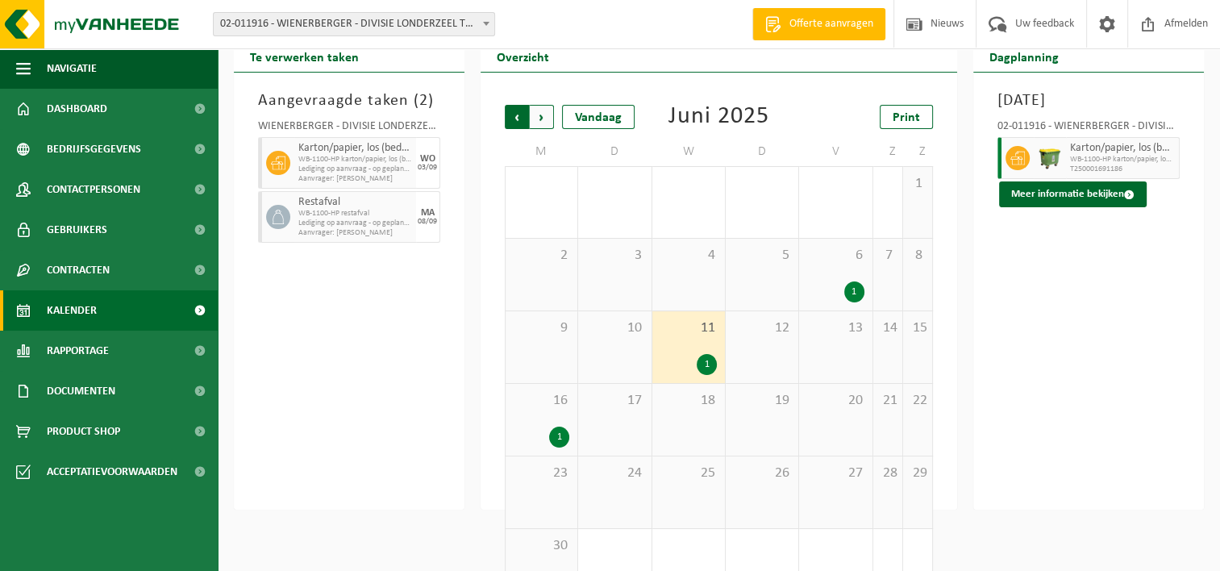
click at [536, 116] on span "Volgende" at bounding box center [542, 117] width 24 height 24
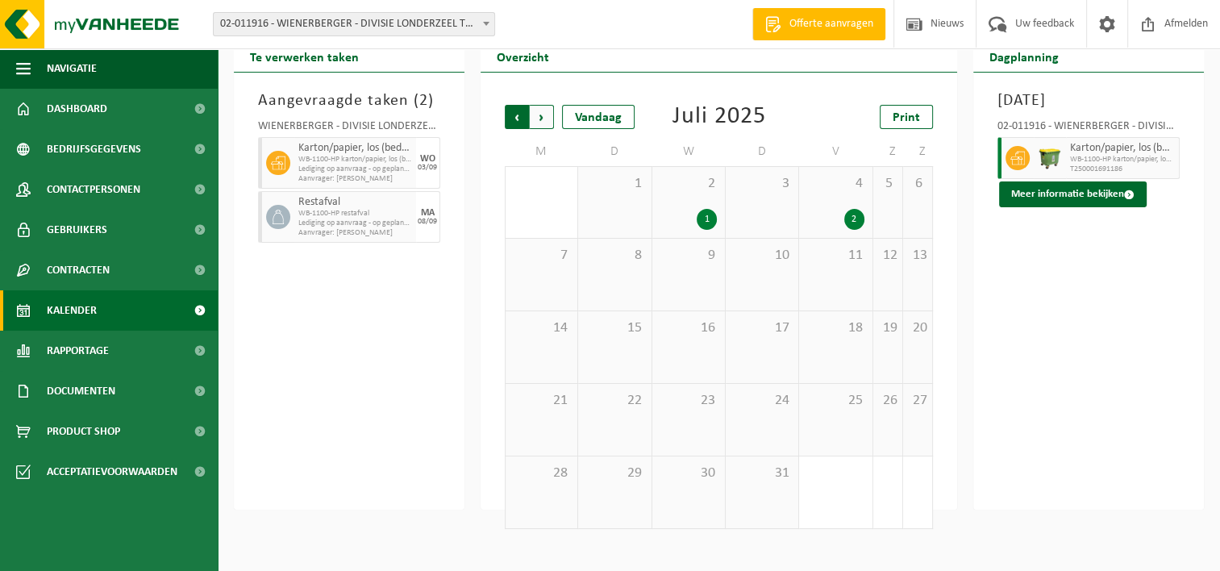
click at [542, 119] on span "Volgende" at bounding box center [542, 117] width 24 height 24
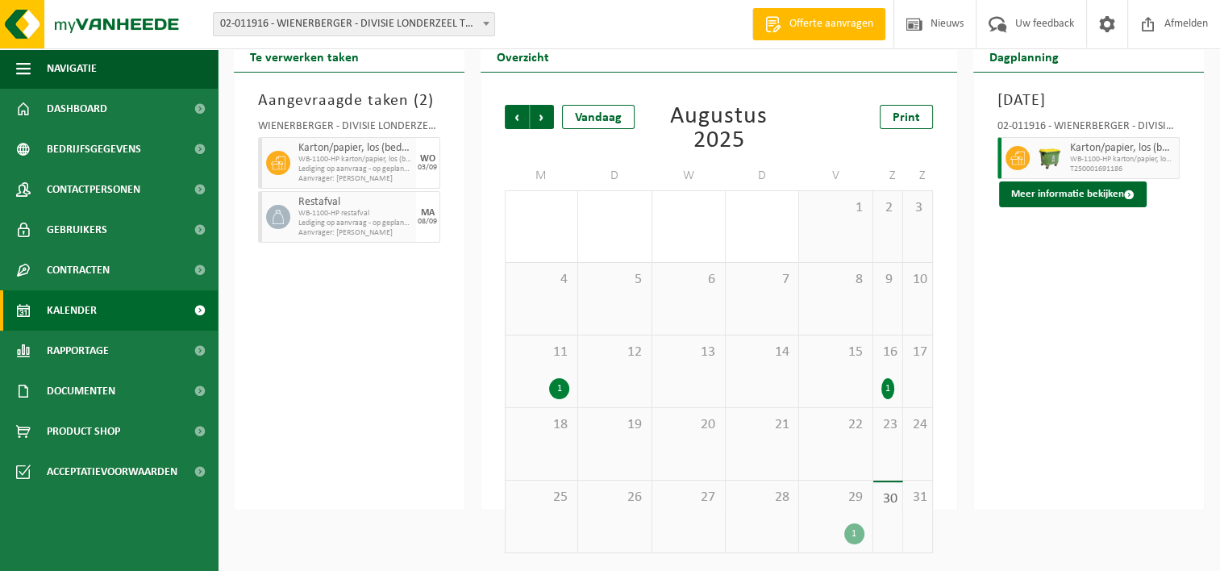
click at [566, 390] on div "1" at bounding box center [559, 388] width 20 height 21
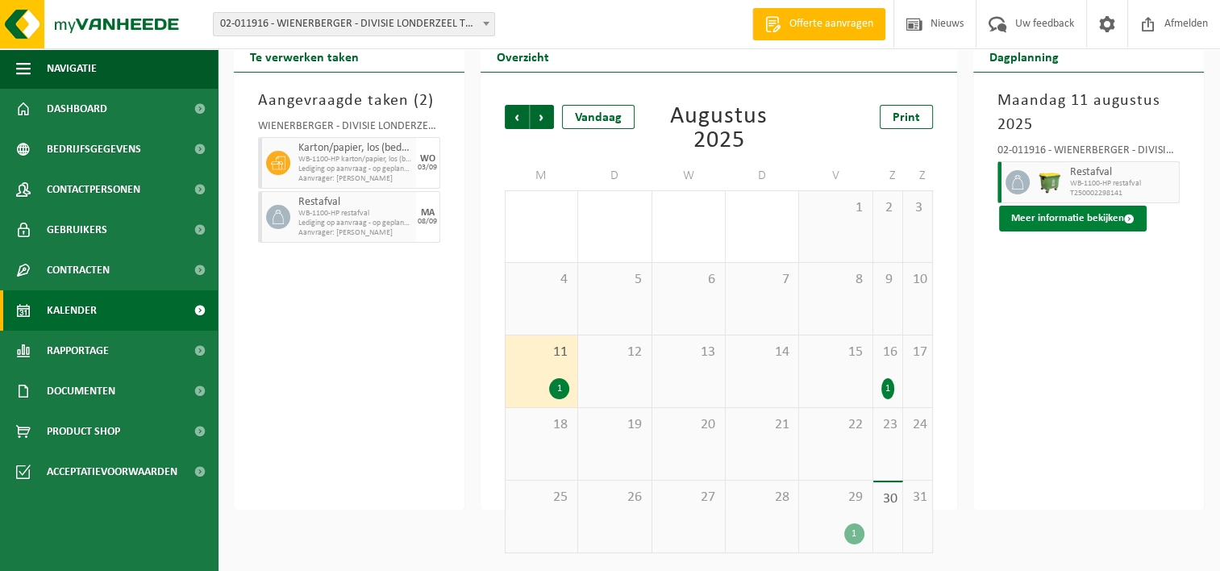
click at [1097, 219] on button "Meer informatie bekijken" at bounding box center [1073, 219] width 148 height 26
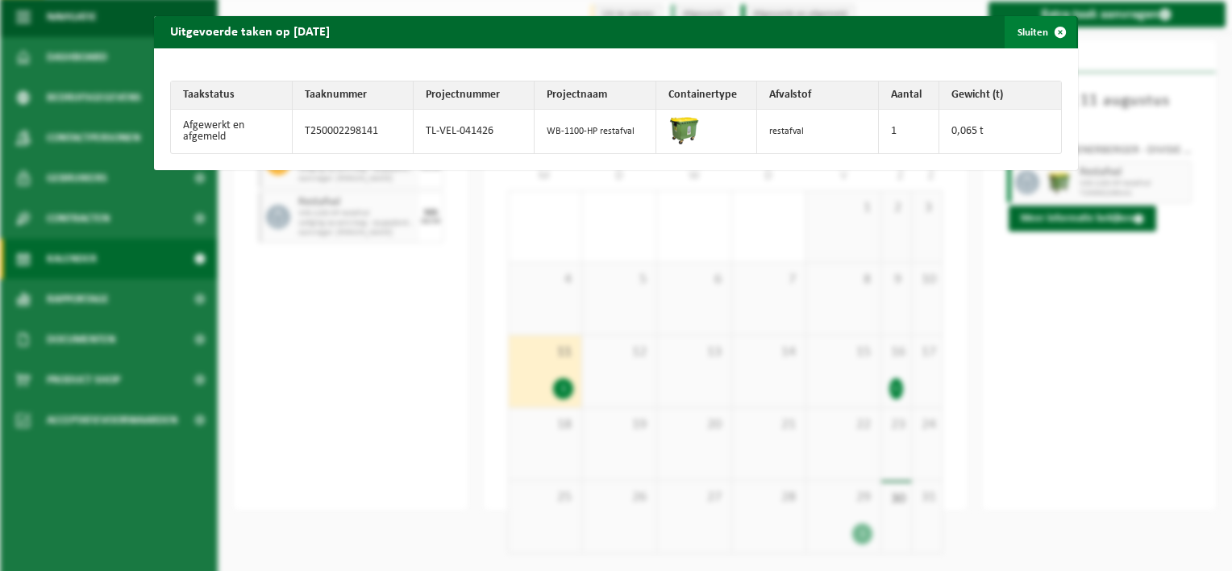
click at [1051, 27] on span "button" at bounding box center [1060, 32] width 32 height 32
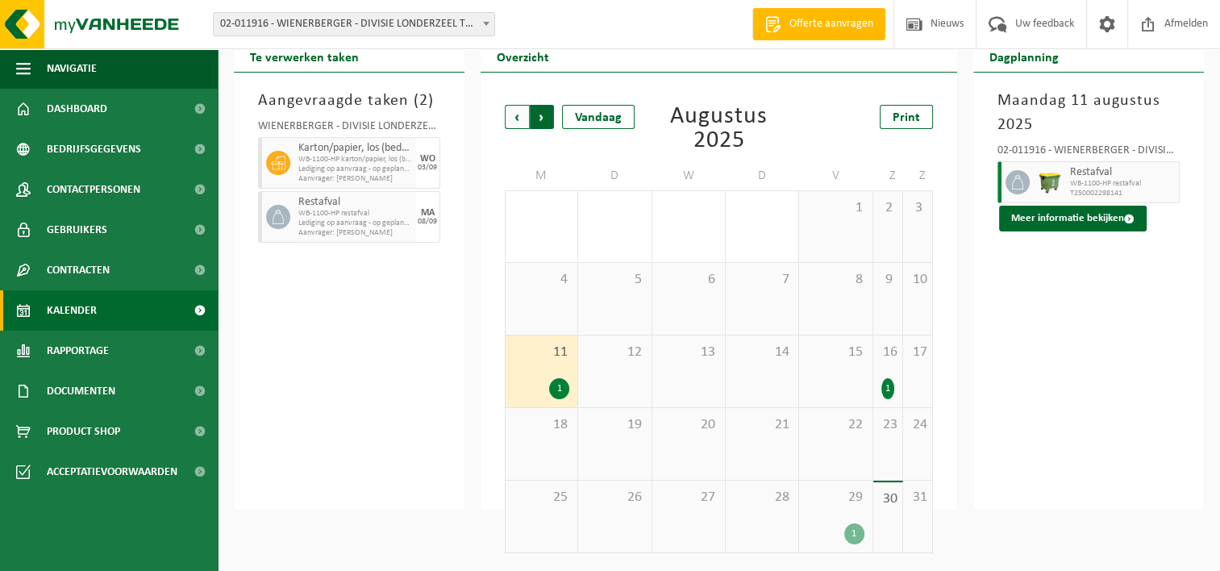
click at [510, 120] on span "Vorige" at bounding box center [517, 117] width 24 height 24
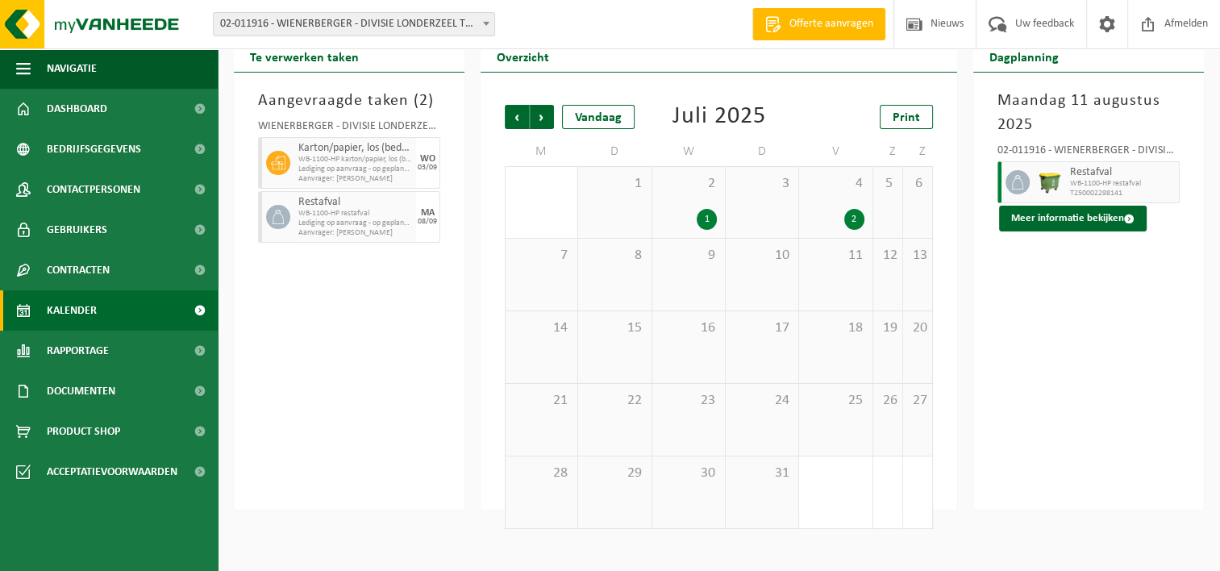
click at [510, 120] on span "Vorige" at bounding box center [517, 117] width 24 height 24
click at [562, 437] on div "1" at bounding box center [559, 437] width 20 height 21
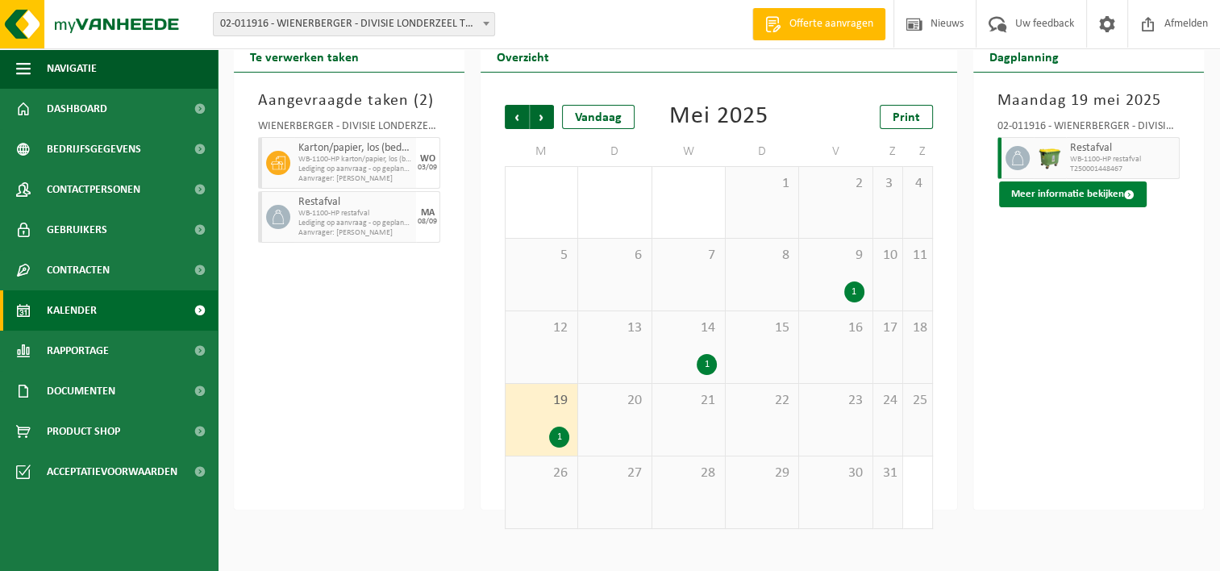
click at [1126, 196] on span at bounding box center [1129, 194] width 10 height 10
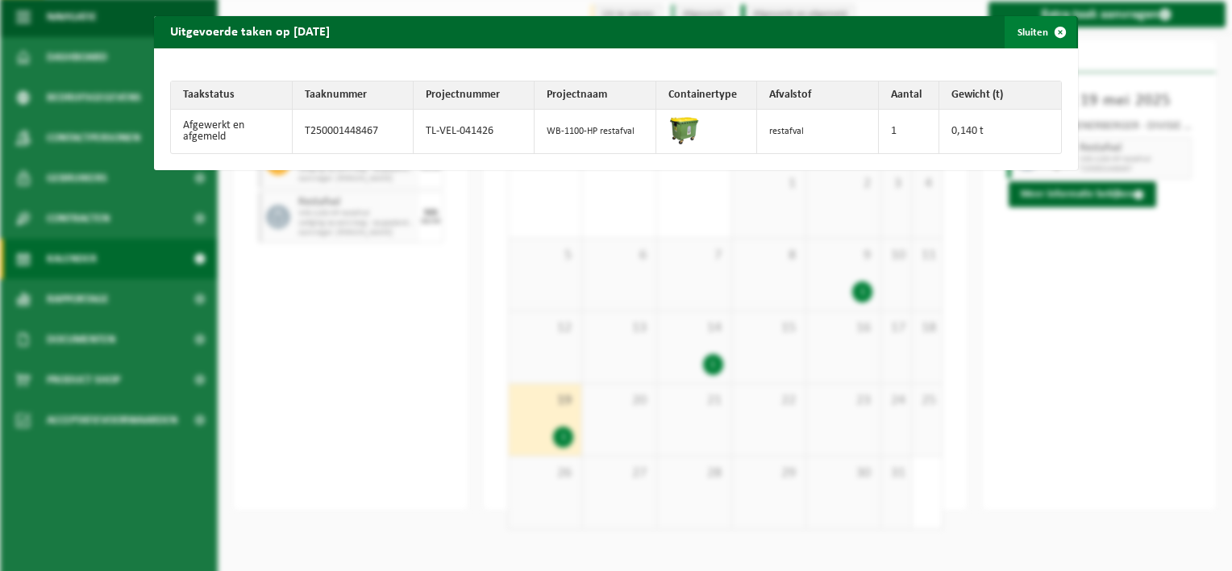
click at [1048, 33] on span "button" at bounding box center [1060, 32] width 32 height 32
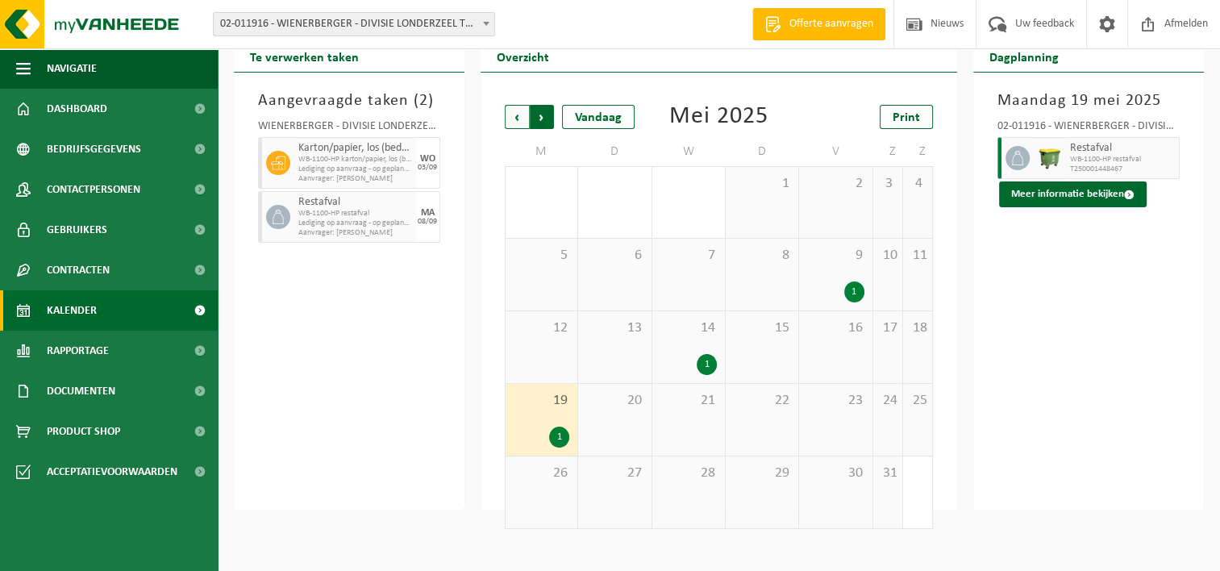
click at [512, 123] on span "Vorige" at bounding box center [517, 117] width 24 height 24
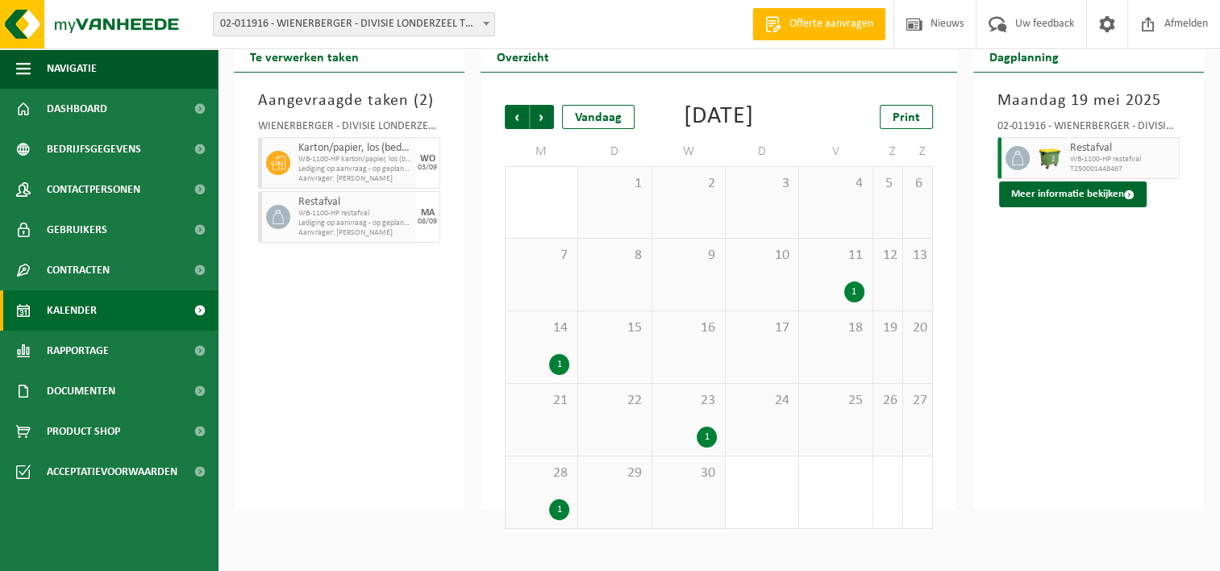
click at [555, 520] on div "1" at bounding box center [559, 509] width 20 height 21
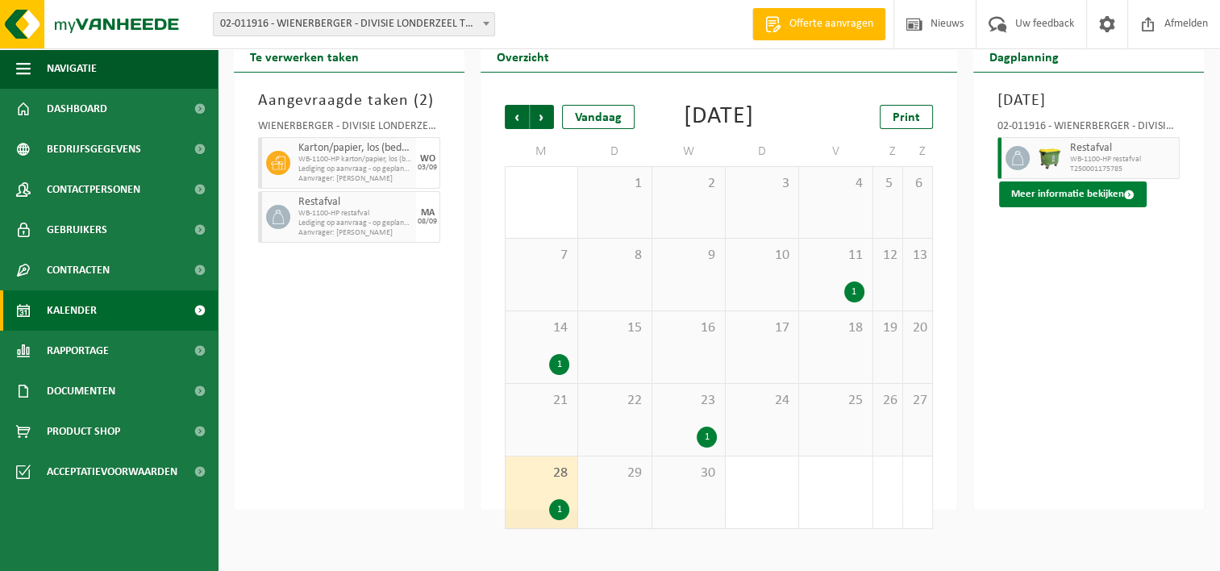
click at [1112, 196] on button "Meer informatie bekijken" at bounding box center [1073, 194] width 148 height 26
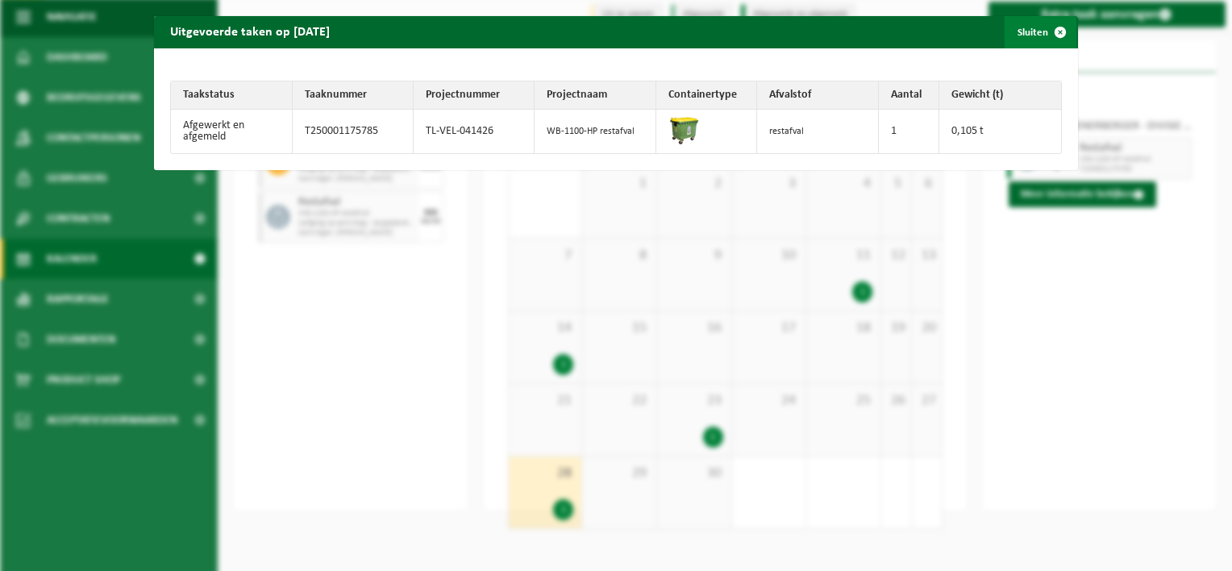
click at [1046, 29] on span "button" at bounding box center [1060, 32] width 32 height 32
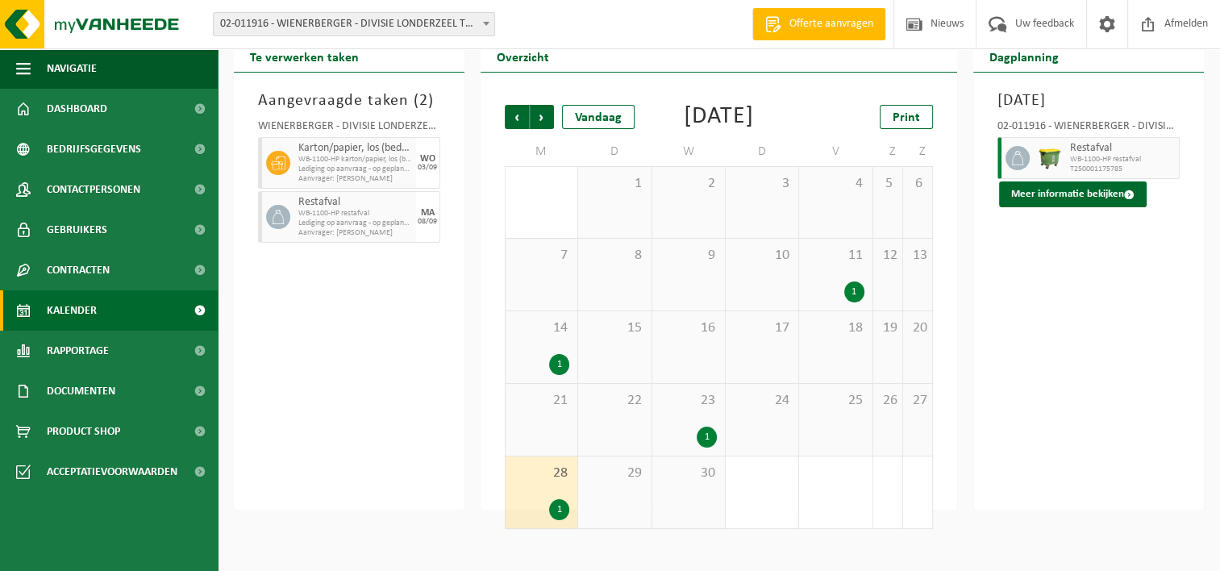
click at [558, 375] on div "1" at bounding box center [559, 364] width 20 height 21
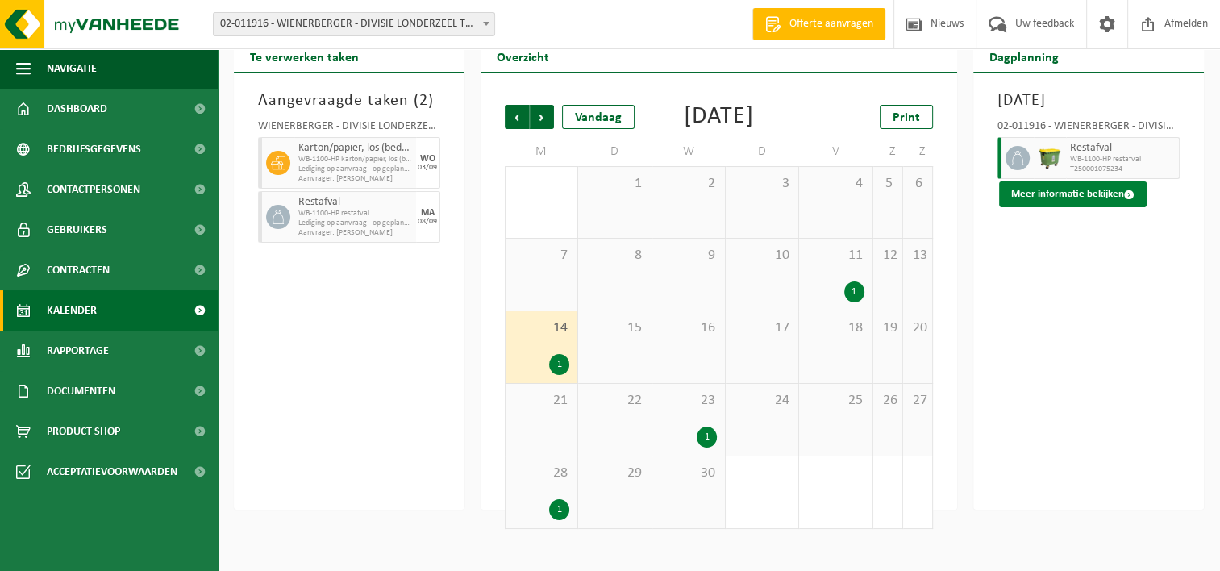
click at [1093, 192] on button "Meer informatie bekijken" at bounding box center [1073, 194] width 148 height 26
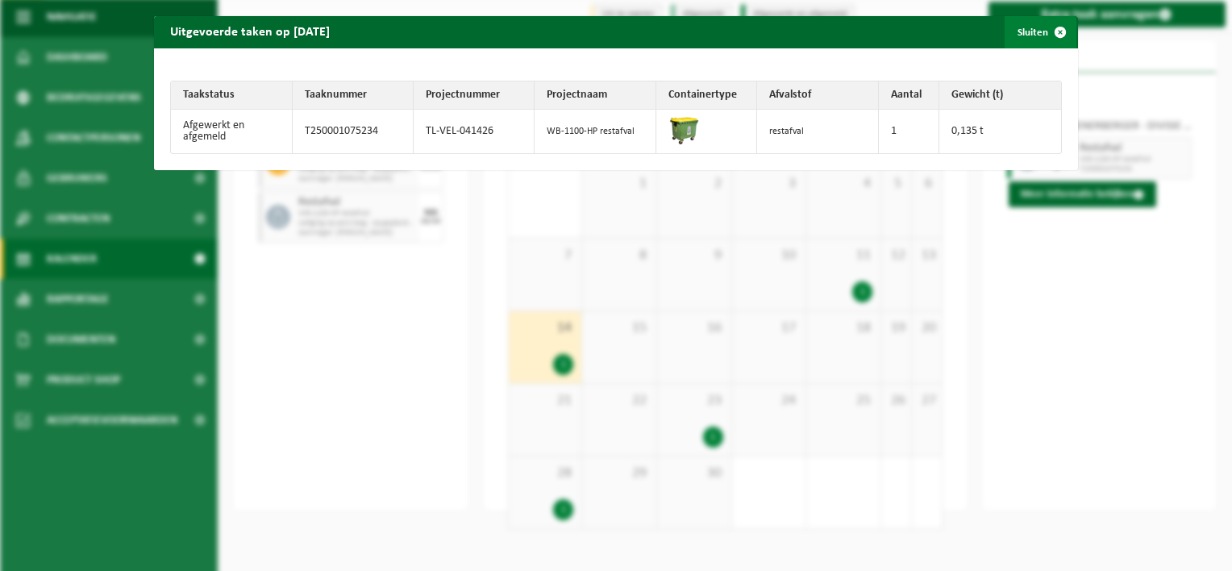
click at [1048, 35] on span "button" at bounding box center [1060, 32] width 32 height 32
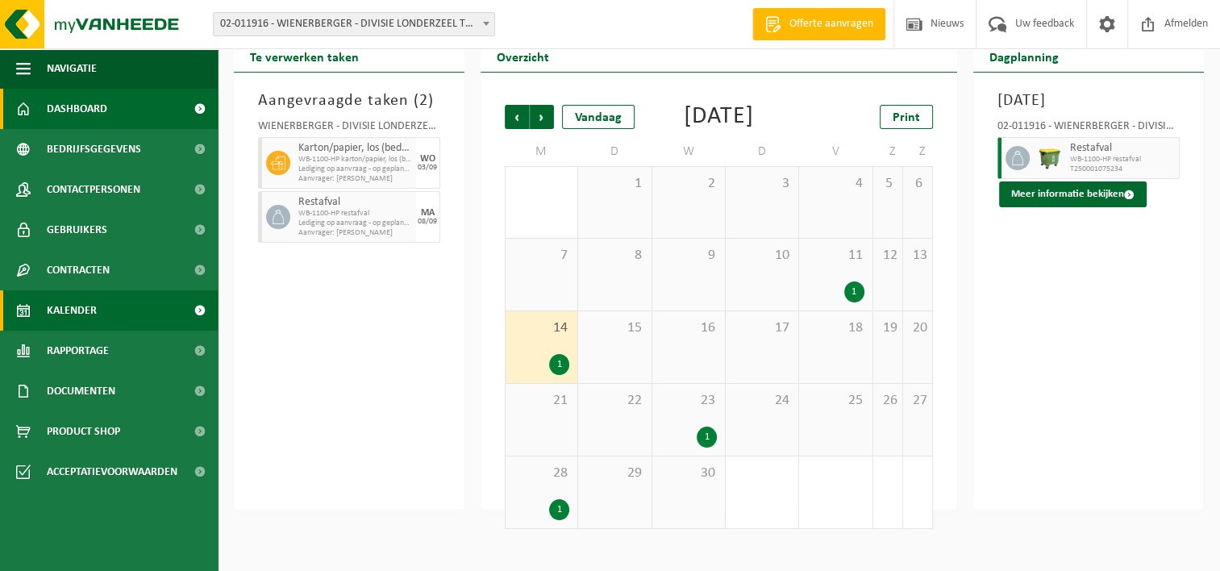
click at [84, 111] on span "Dashboard" at bounding box center [77, 109] width 60 height 40
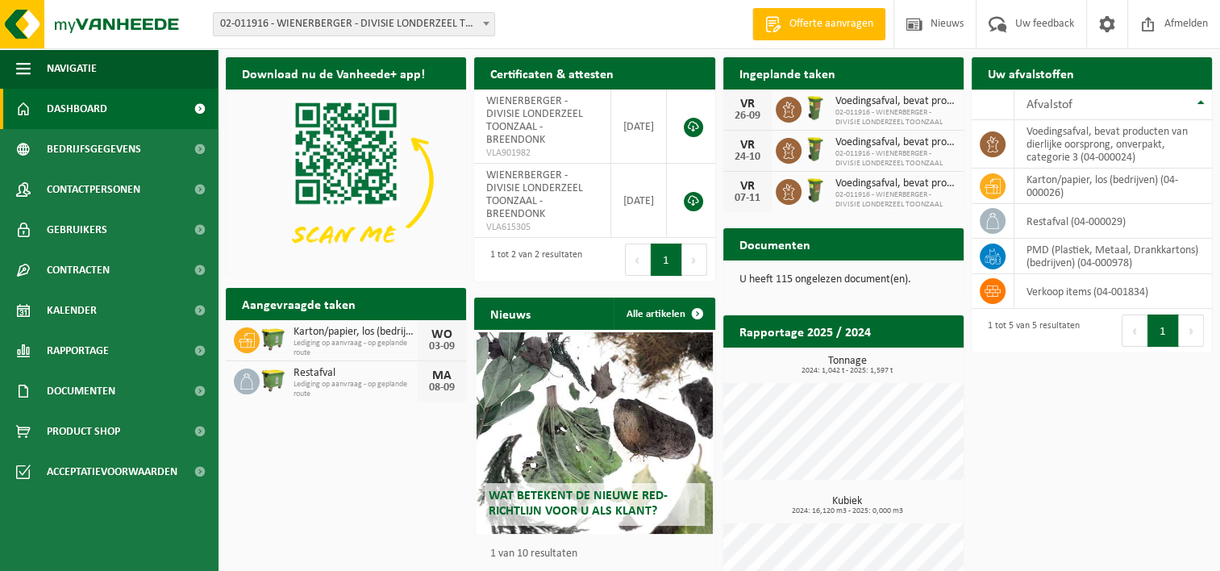
click at [780, 247] on h2 "Documenten" at bounding box center [774, 243] width 103 height 31
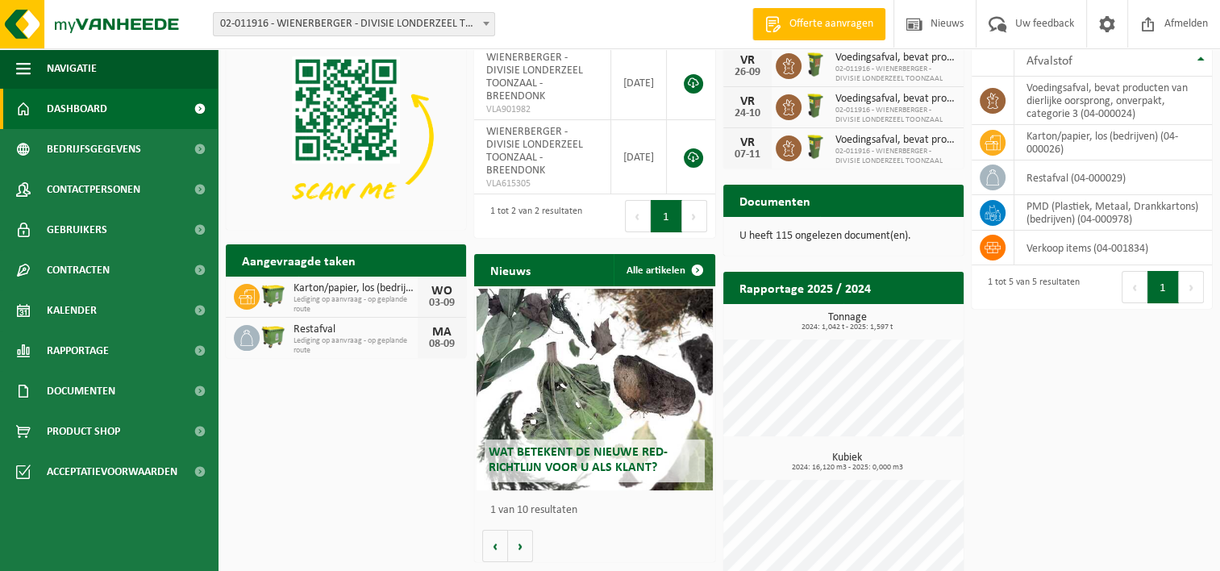
scroll to position [65, 0]
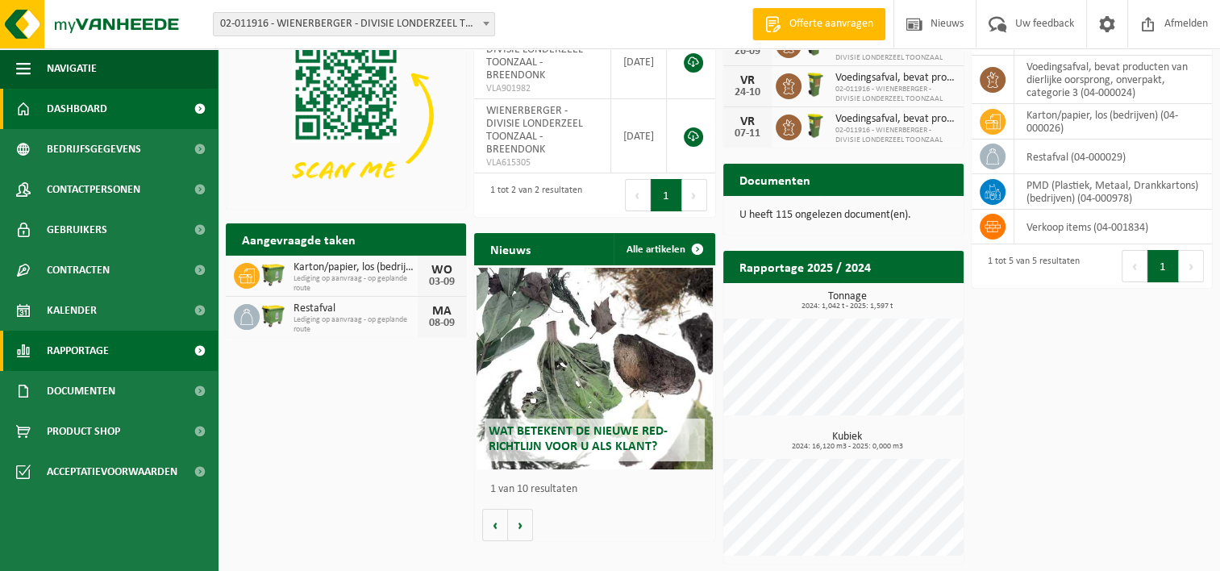
click at [90, 352] on span "Rapportage" at bounding box center [78, 351] width 62 height 40
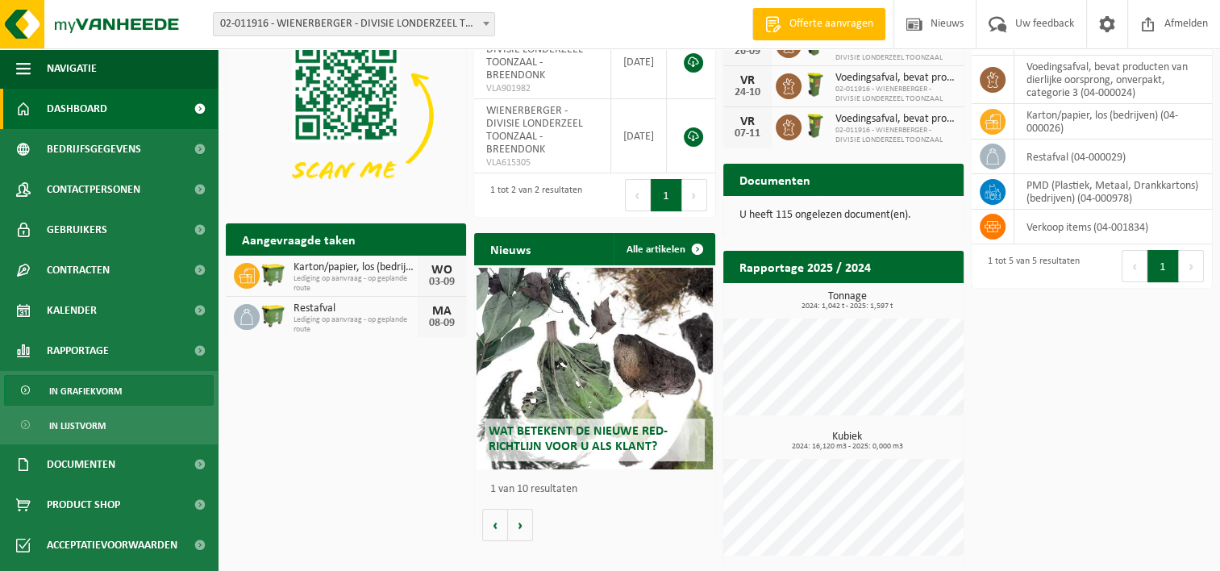
click at [119, 391] on span "In grafiekvorm" at bounding box center [85, 391] width 73 height 31
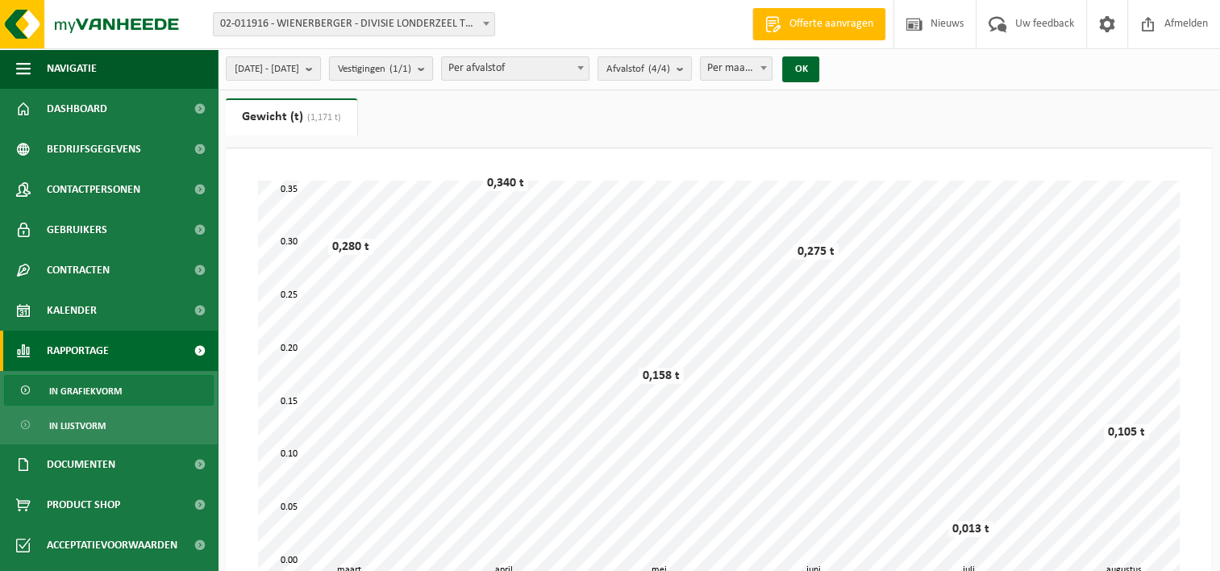
click at [432, 65] on b "submit" at bounding box center [425, 68] width 15 height 23
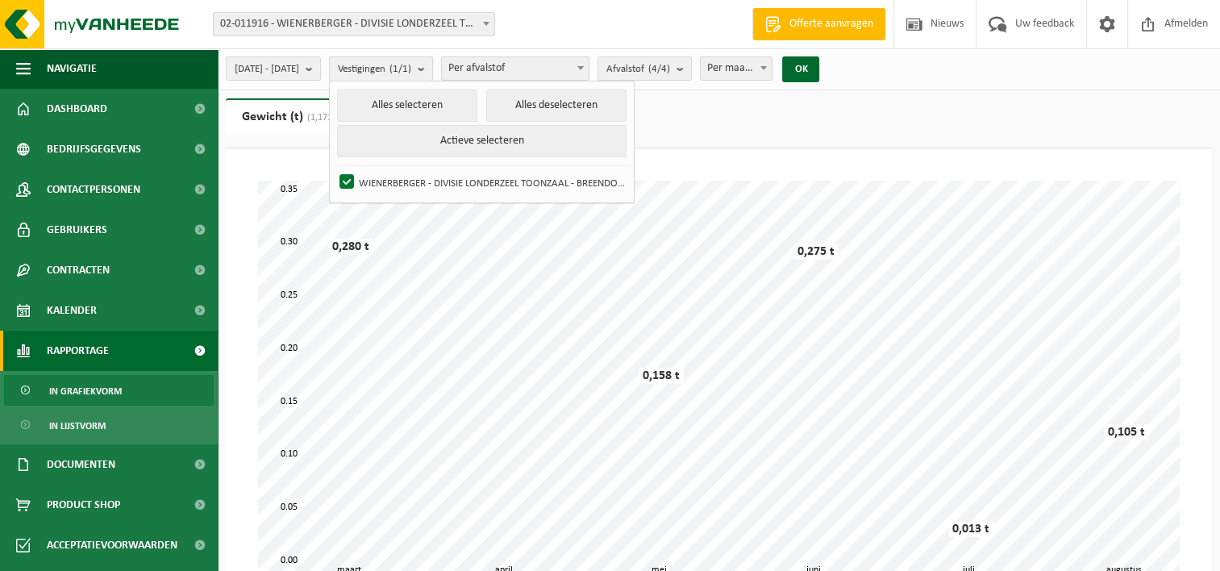
click at [432, 65] on b "submit" at bounding box center [425, 68] width 15 height 23
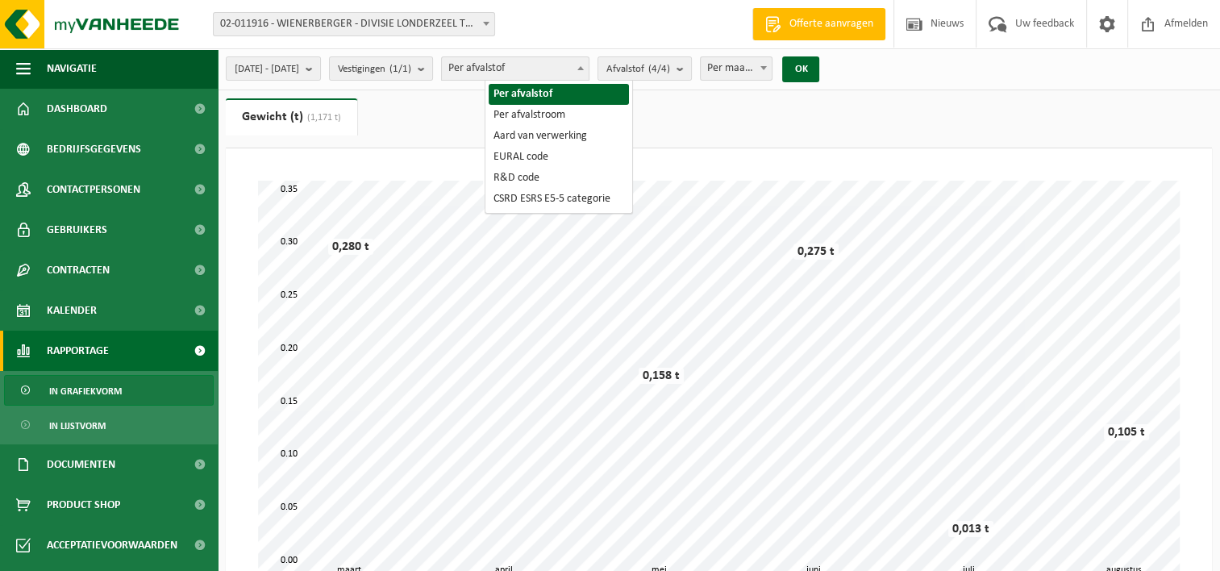
click at [589, 65] on span at bounding box center [580, 67] width 16 height 21
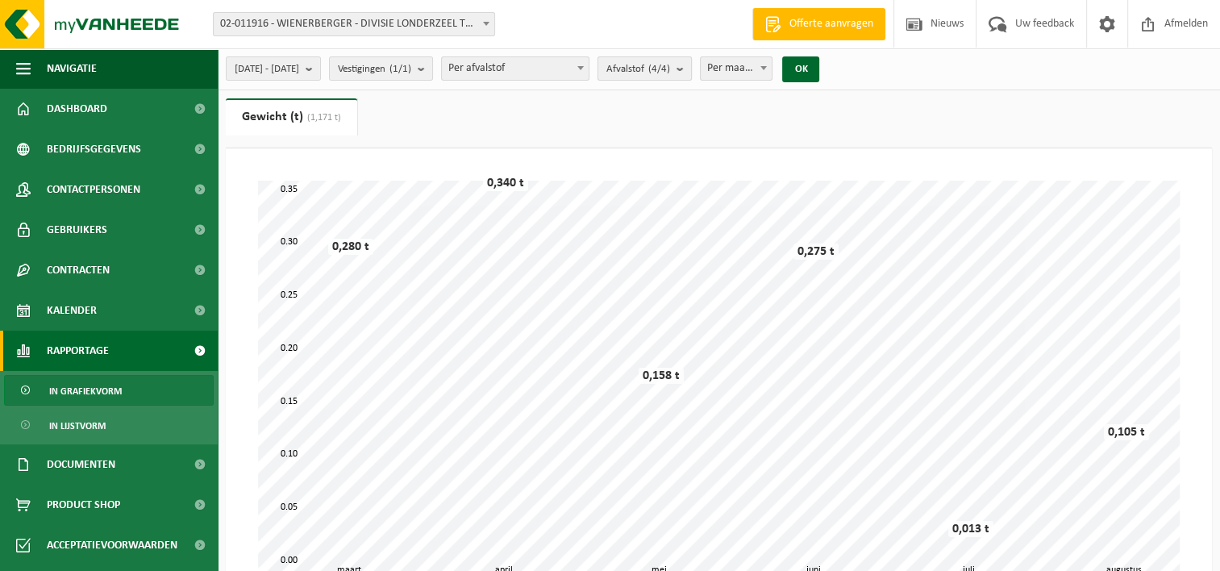
click at [691, 69] on b "submit" at bounding box center [683, 68] width 15 height 23
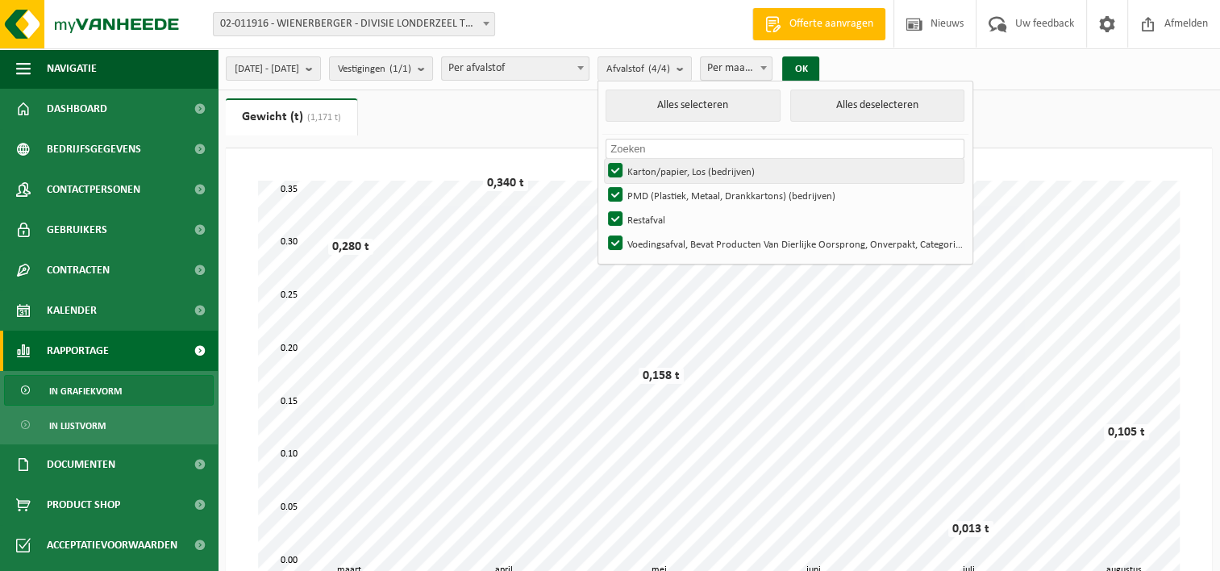
click at [657, 166] on label "Karton/papier, Los (bedrijven)" at bounding box center [784, 171] width 359 height 24
click at [602, 159] on input "Karton/papier, Los (bedrijven)" at bounding box center [601, 158] width 1 height 1
checkbox input "false"
click at [658, 190] on label "PMD (Plastiek, Metaal, Drankkartons) (bedrijven)" at bounding box center [784, 195] width 359 height 24
click at [602, 183] on input "PMD (Plastiek, Metaal, Drankkartons) (bedrijven)" at bounding box center [601, 182] width 1 height 1
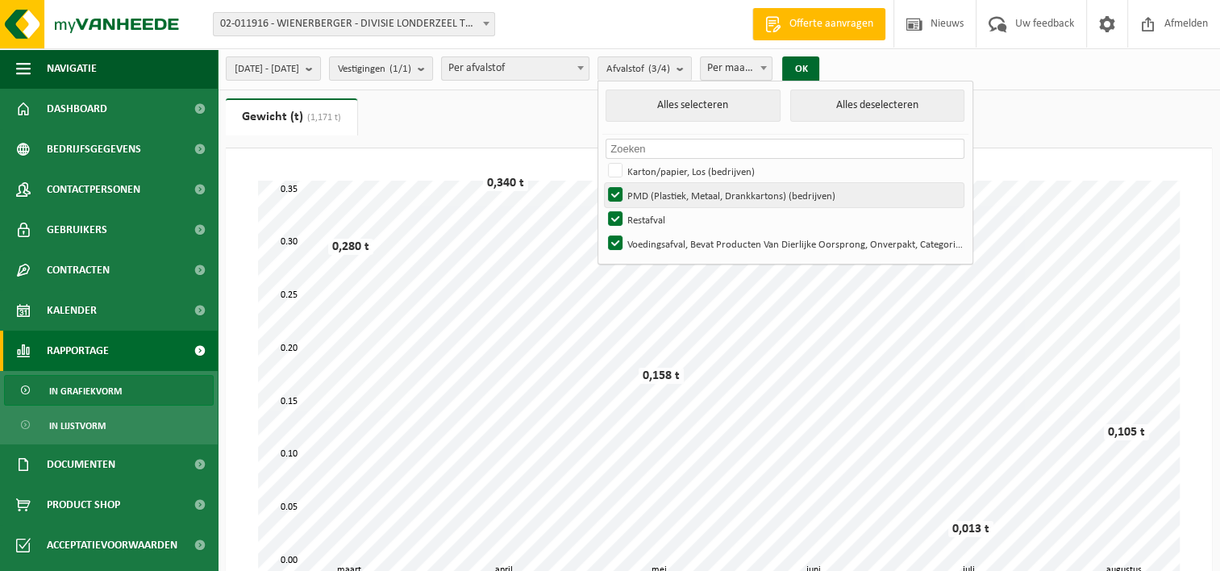
checkbox input "false"
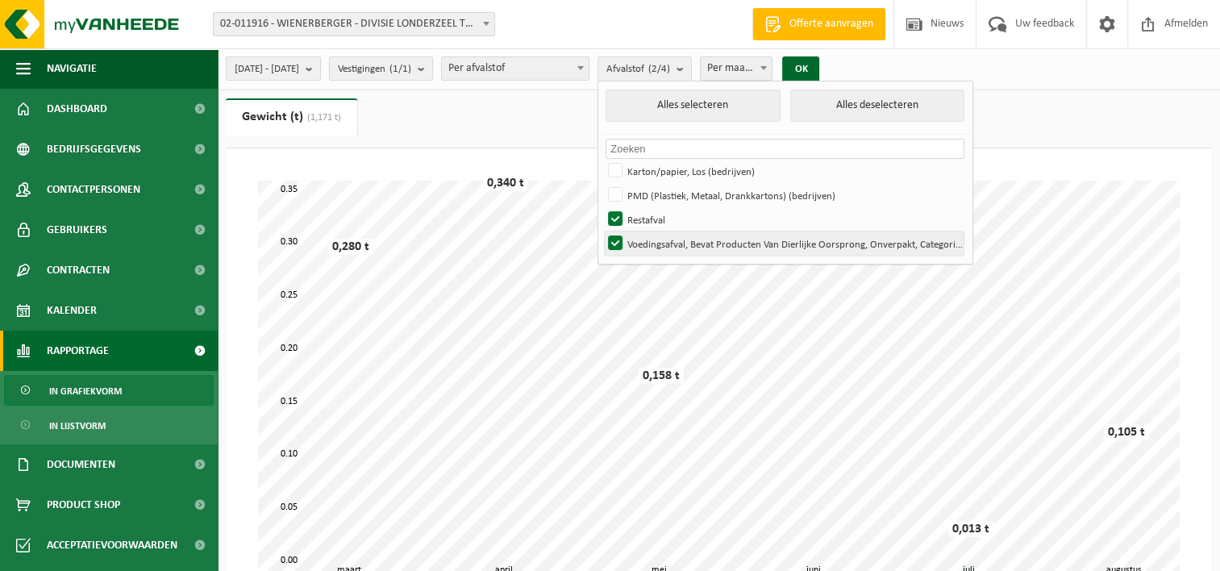
click at [658, 247] on label "Voedingsafval, Bevat Producten Van Dierlijke Oorsprong, Onverpakt, Categorie 3" at bounding box center [784, 243] width 359 height 24
click at [602, 231] on input "Voedingsafval, Bevat Producten Van Dierlijke Oorsprong, Onverpakt, Categorie 3" at bounding box center [601, 231] width 1 height 1
checkbox input "false"
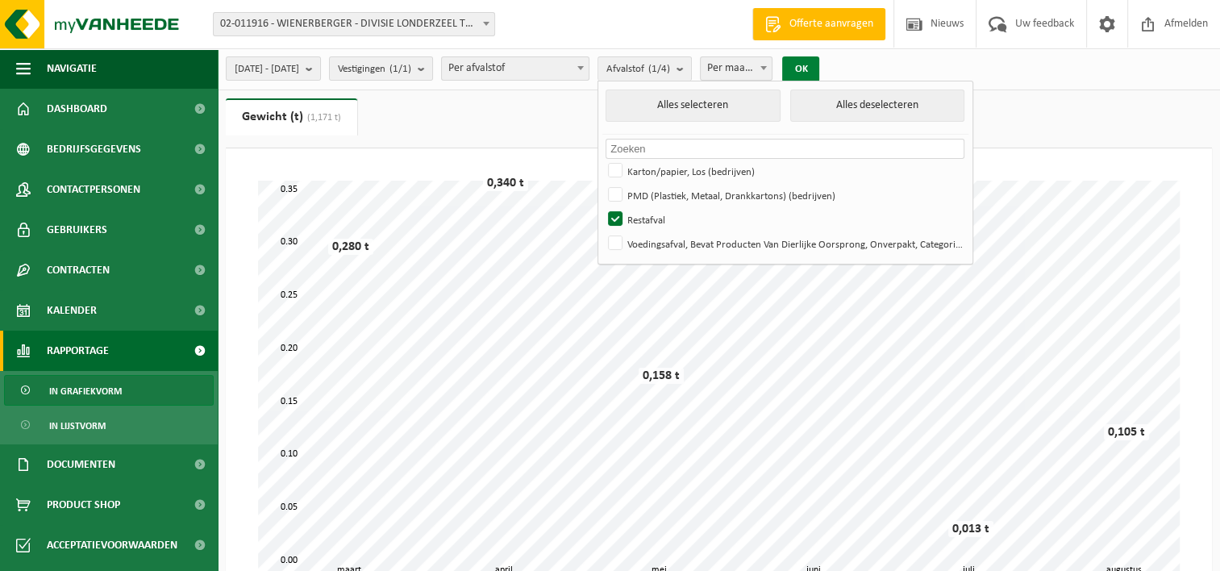
click at [819, 69] on button "OK" at bounding box center [800, 69] width 37 height 26
